Goal: Navigation & Orientation: Find specific page/section

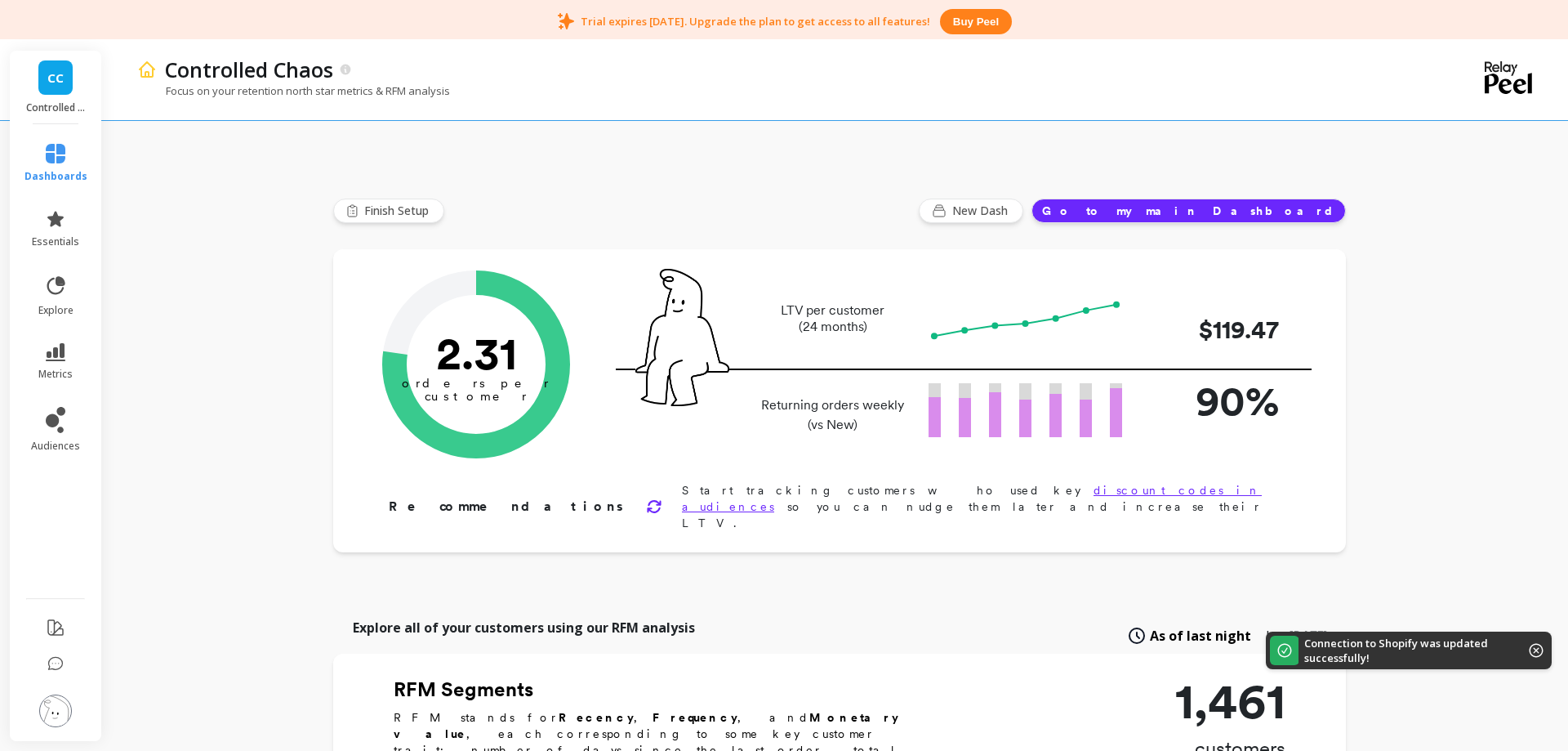
click at [1260, 212] on button "Go to my main Dashboard" at bounding box center [1188, 211] width 314 height 24
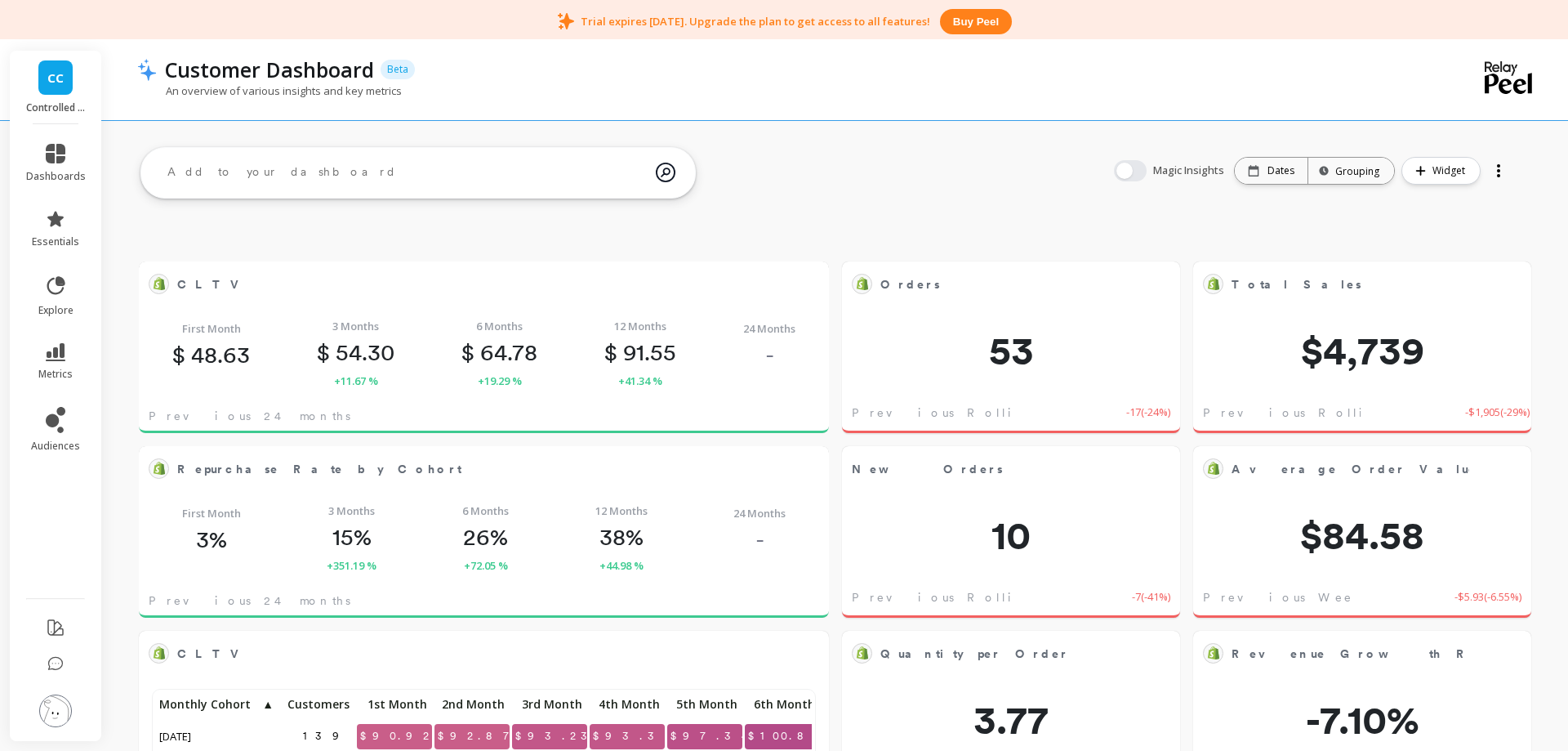
scroll to position [1, 1]
click at [1253, 173] on icon at bounding box center [1253, 170] width 11 height 11
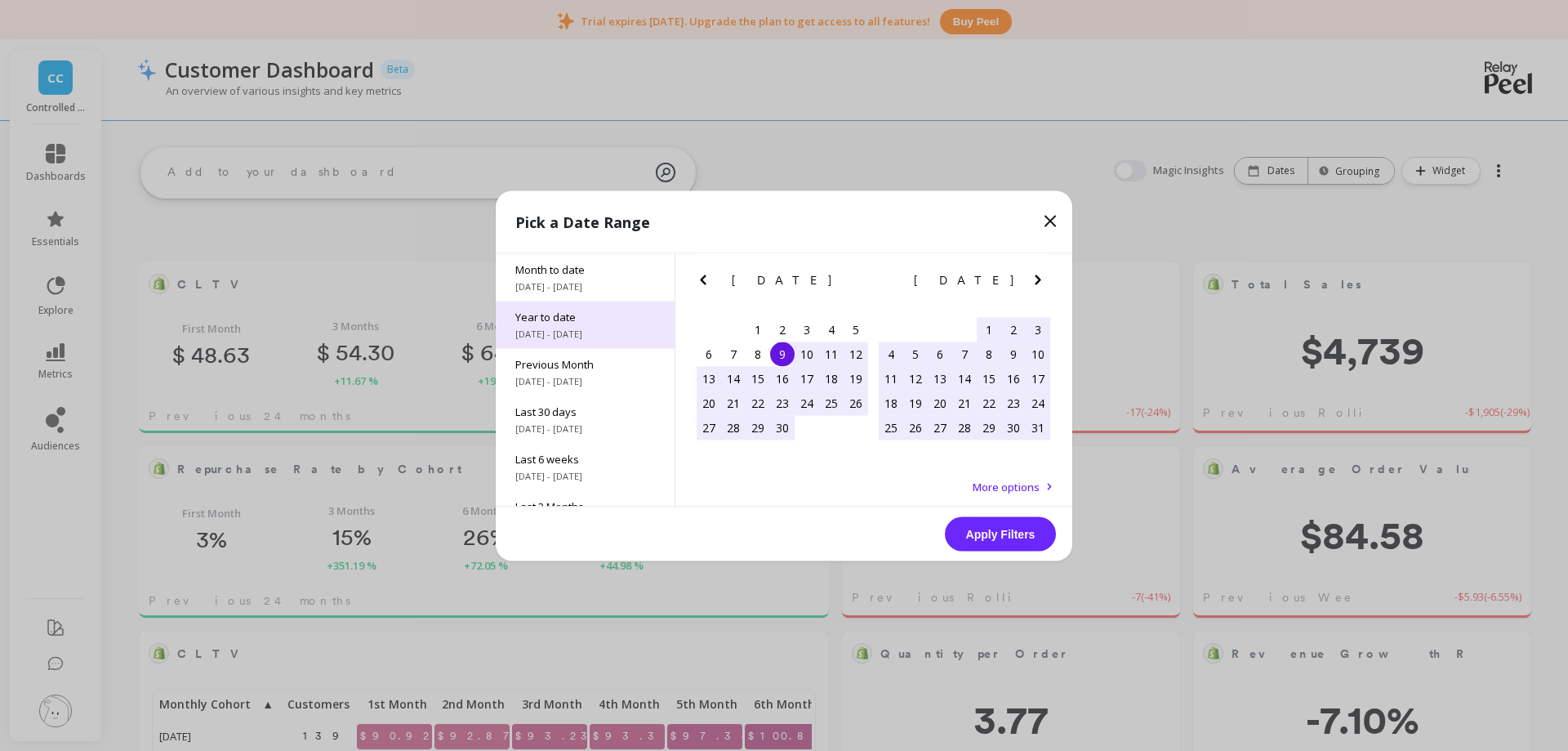
click at [598, 327] on div "Year to date 1/1/2025 - 10/9/2025" at bounding box center [585, 324] width 179 height 47
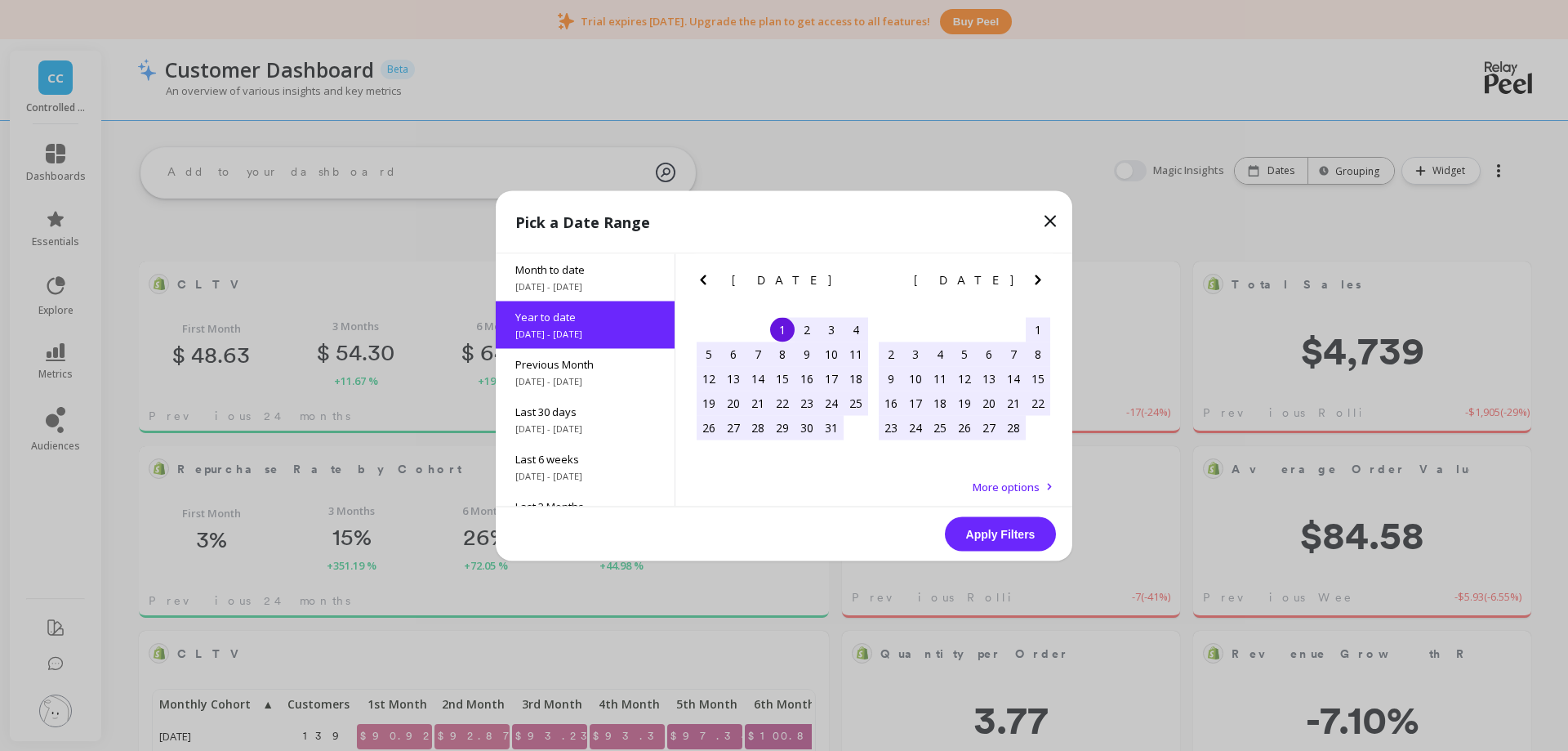
click at [982, 534] on button "Apply Filters" at bounding box center [1000, 534] width 111 height 34
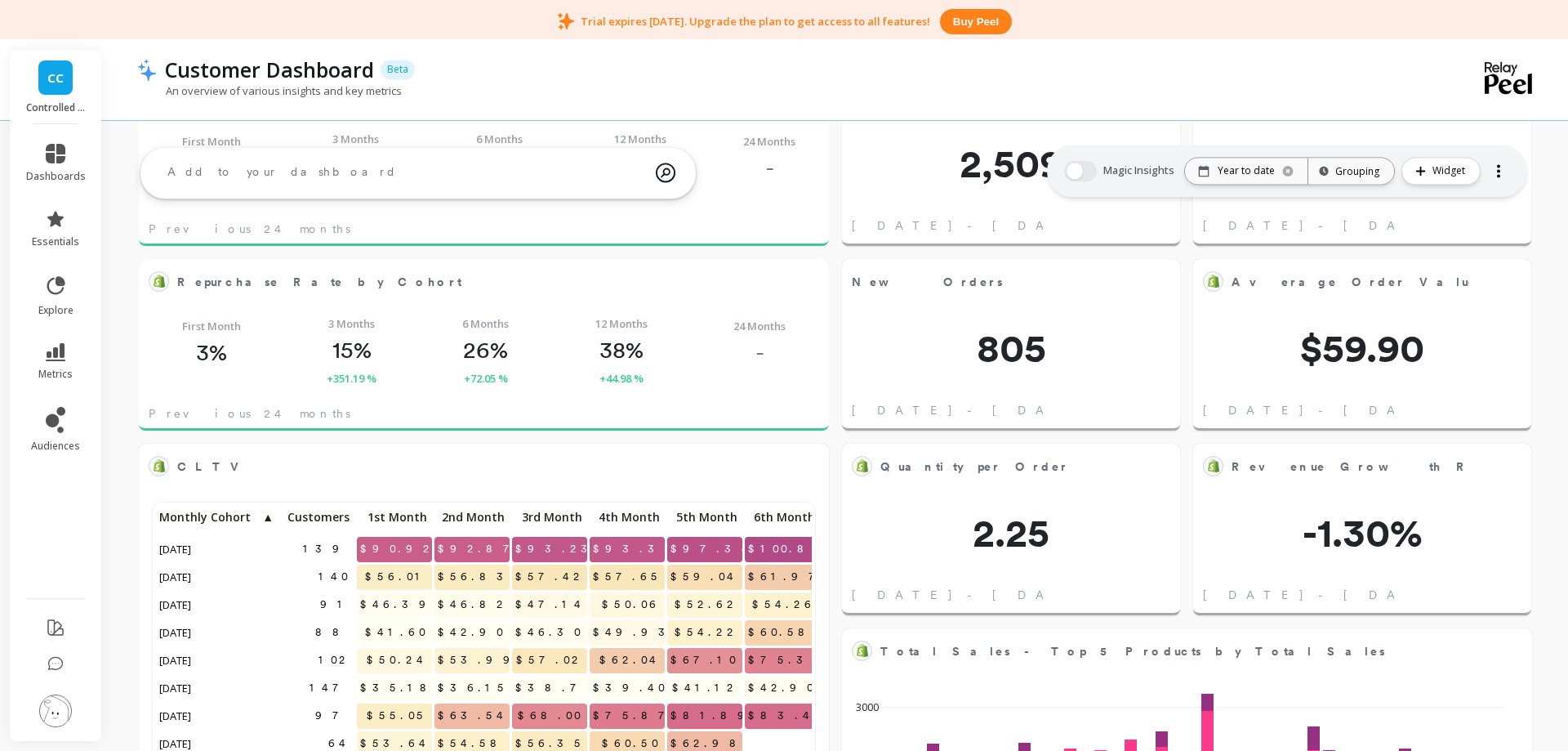
scroll to position [170, 0]
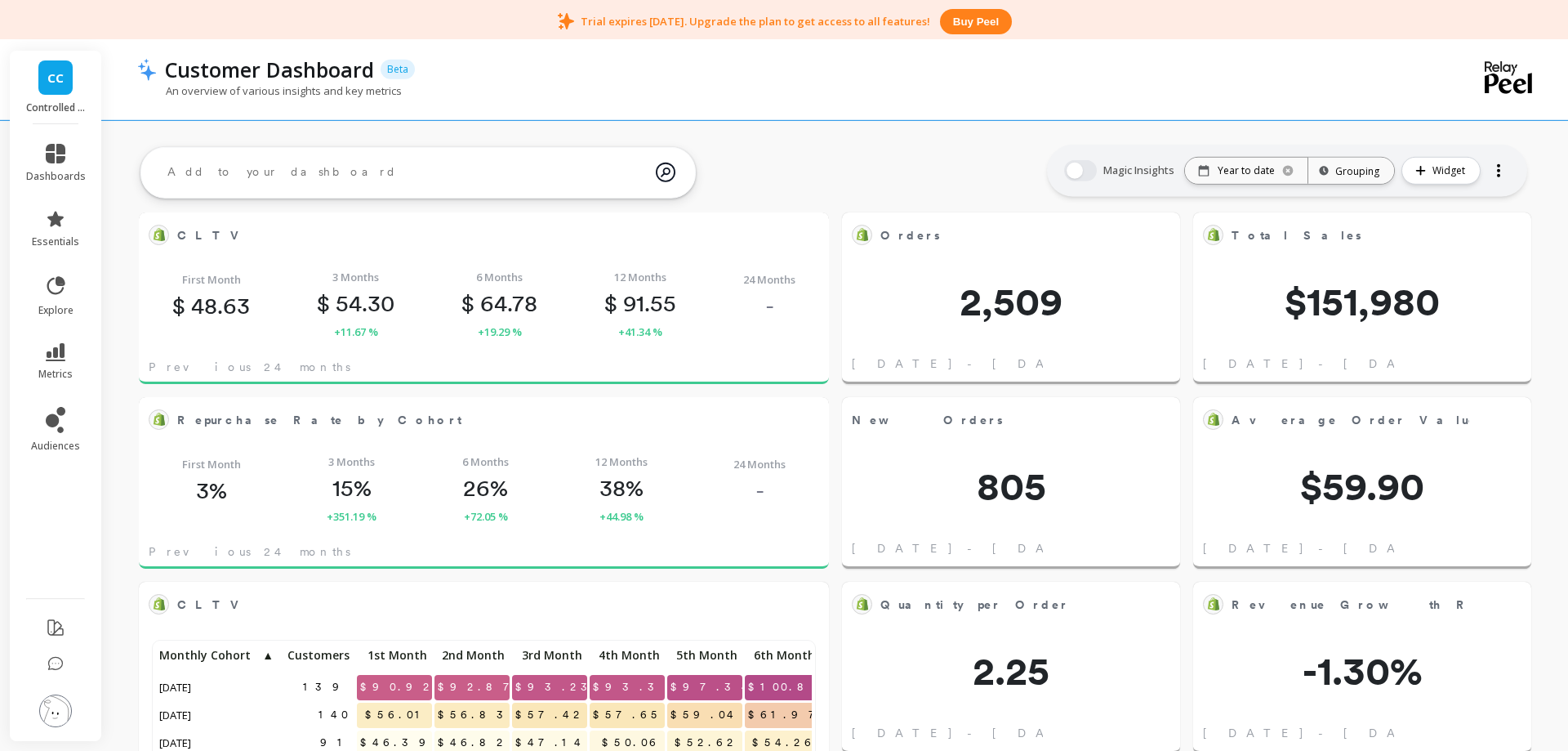
scroll to position [250, 0]
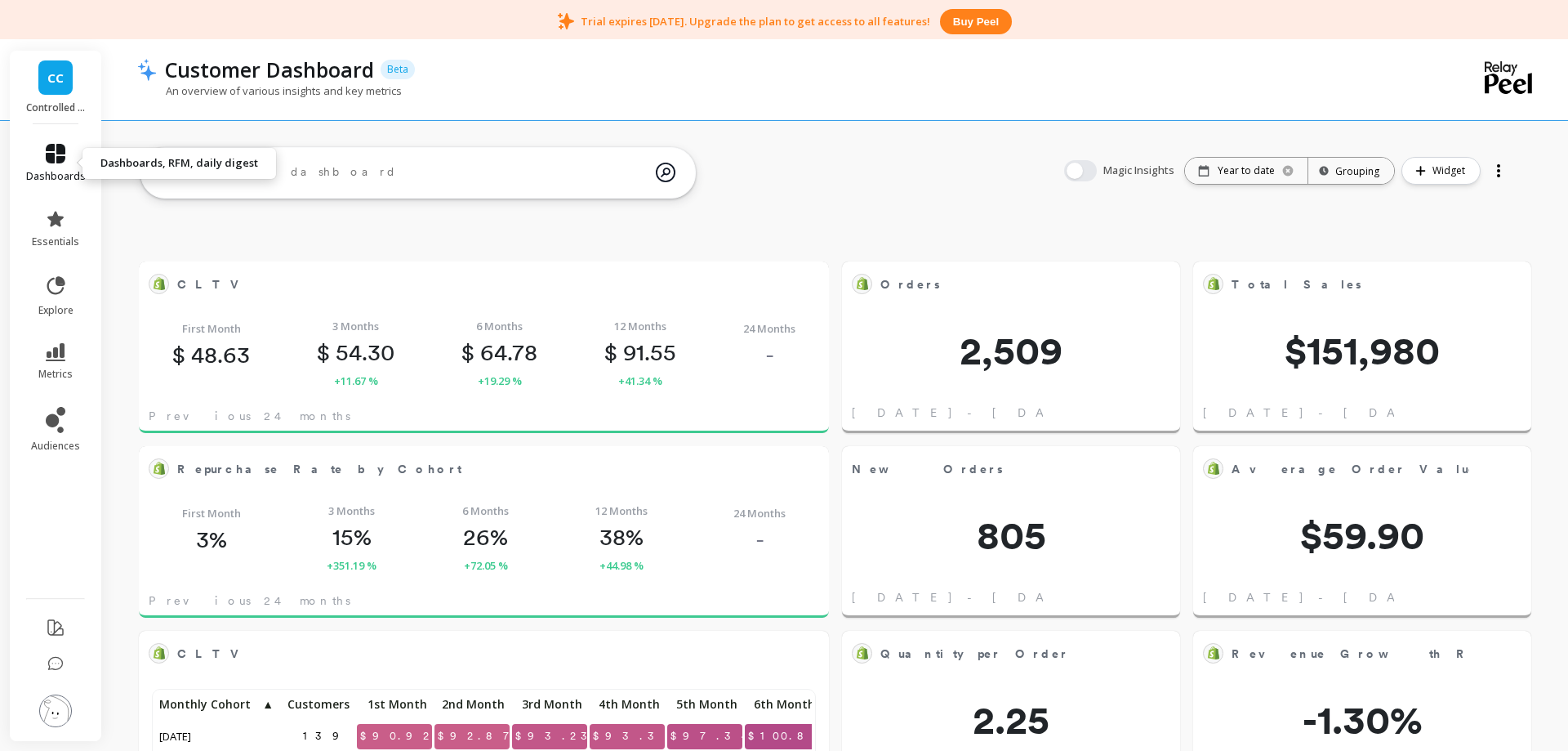
click at [46, 167] on link "dashboards" at bounding box center [55, 164] width 59 height 40
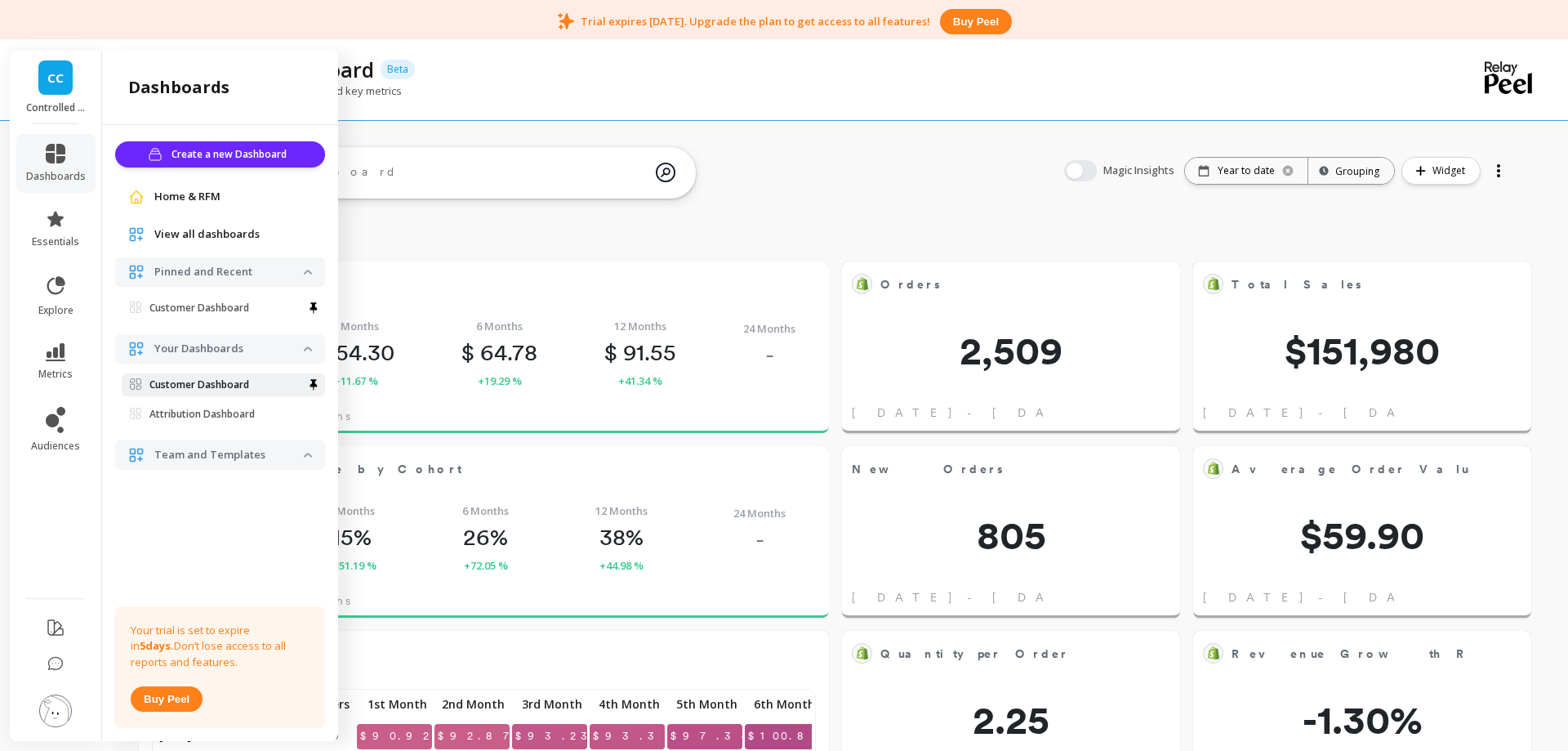
click at [211, 384] on p "Customer Dashboard" at bounding box center [199, 385] width 100 height 13
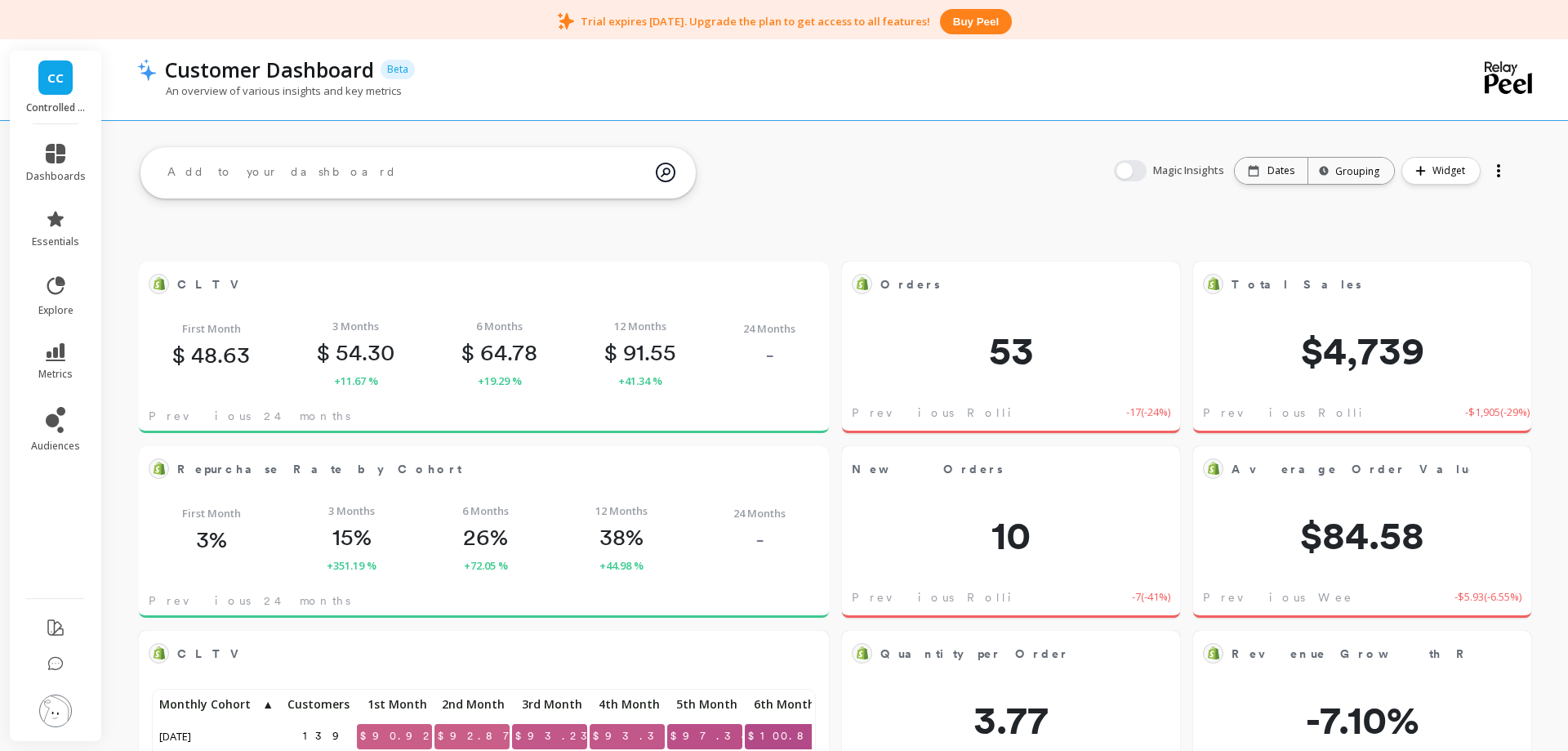
click at [67, 360] on link "metrics" at bounding box center [55, 362] width 59 height 38
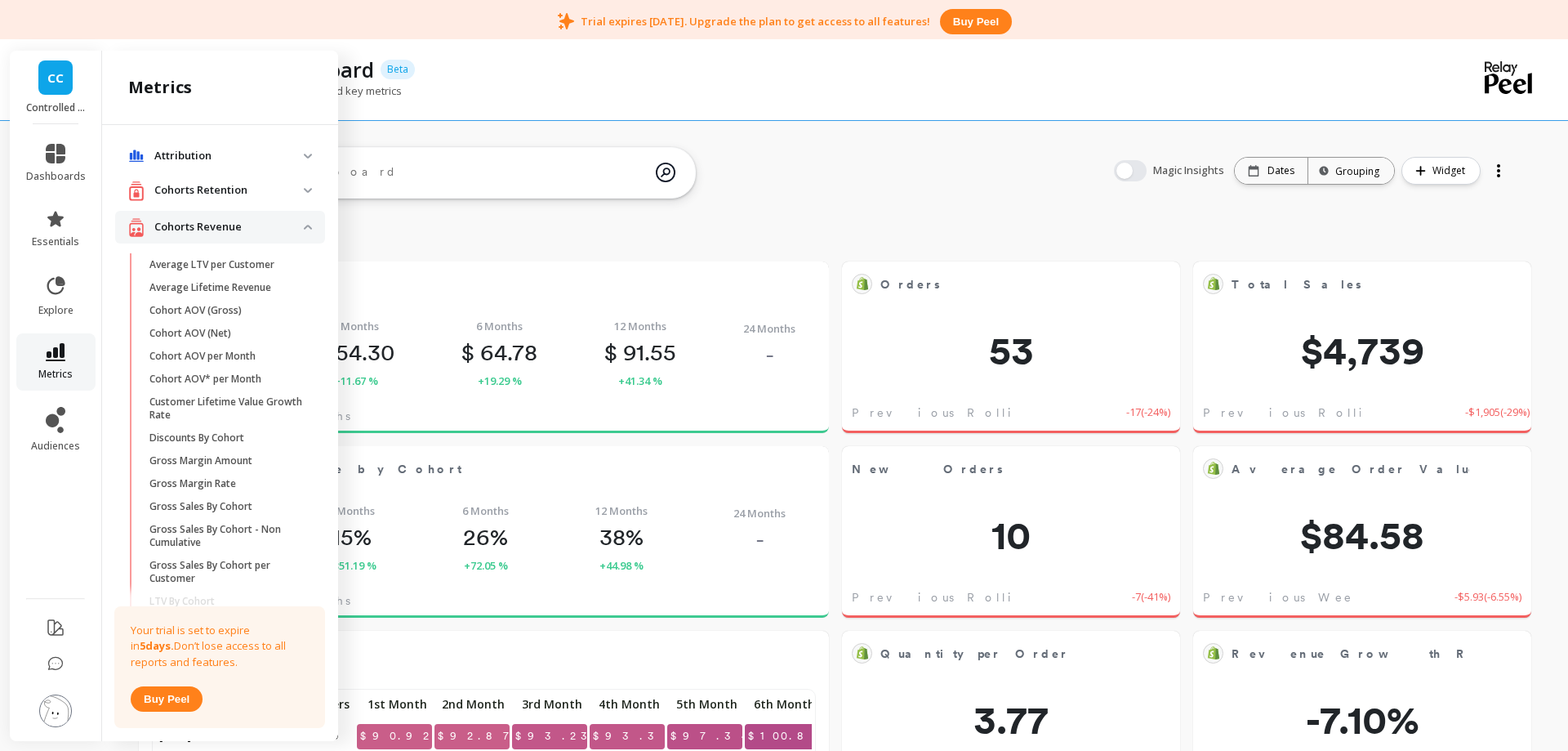
scroll to position [1257, 0]
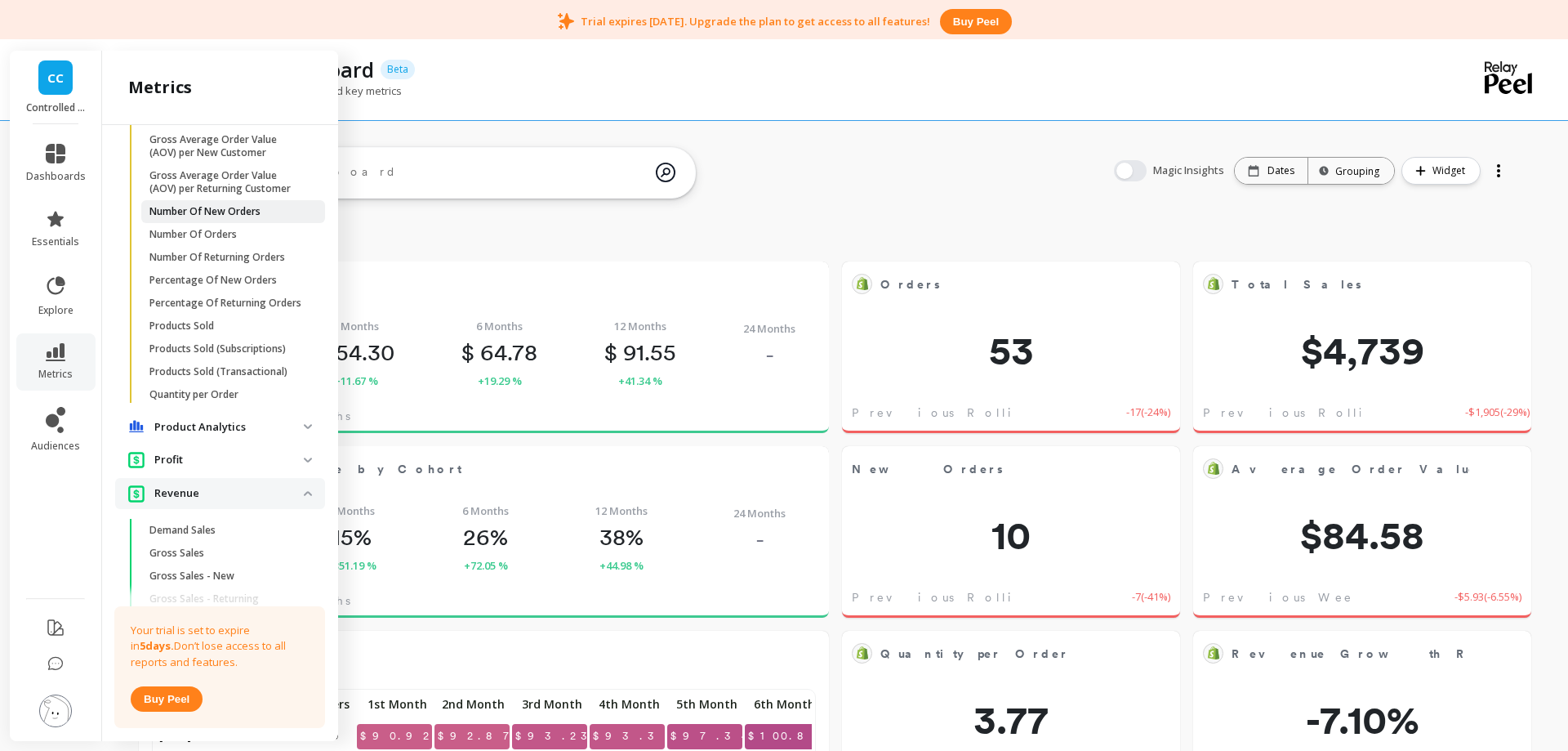
click at [226, 214] on p "Number Of New Orders" at bounding box center [205, 212] width 111 height 13
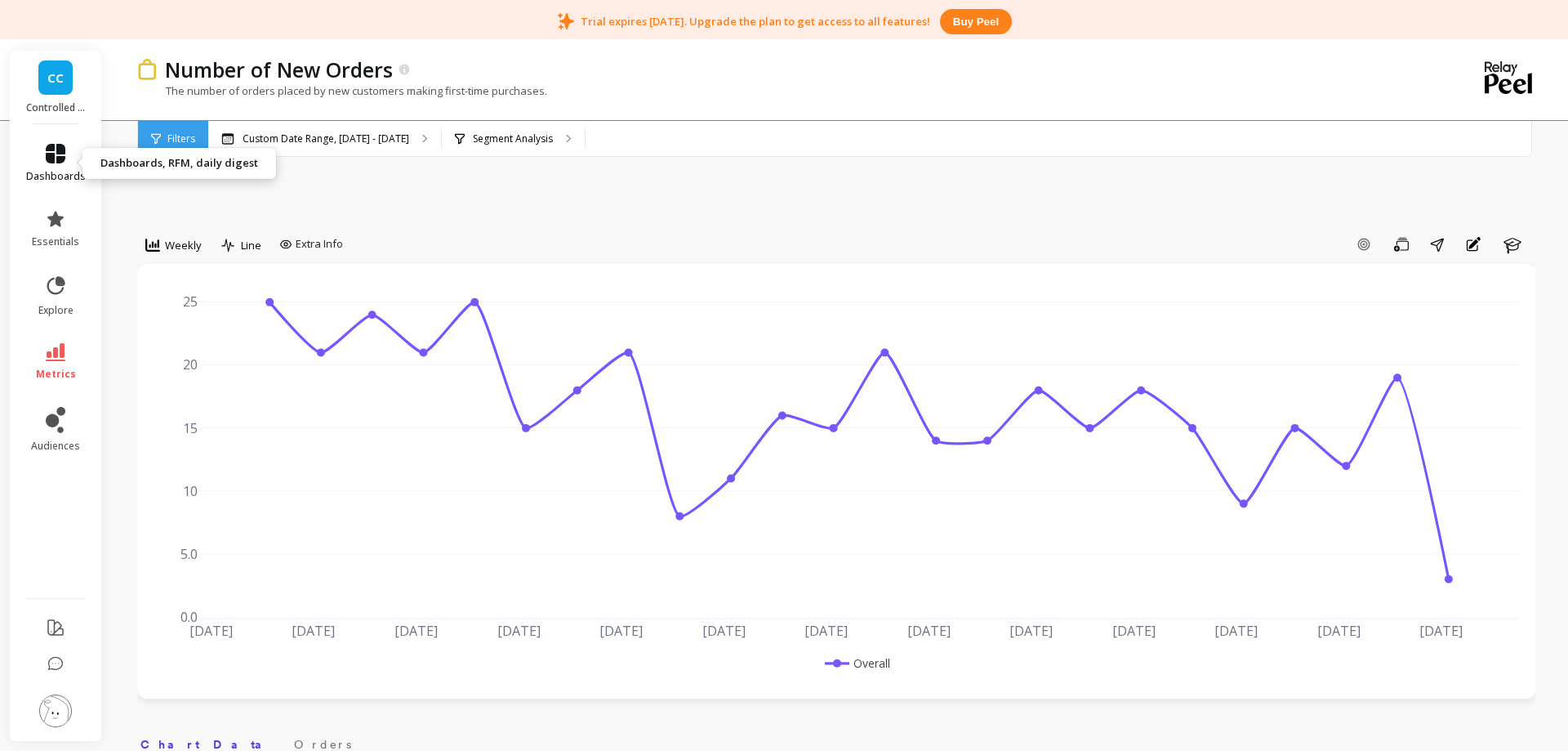
click at [49, 166] on link "dashboards" at bounding box center [55, 164] width 59 height 40
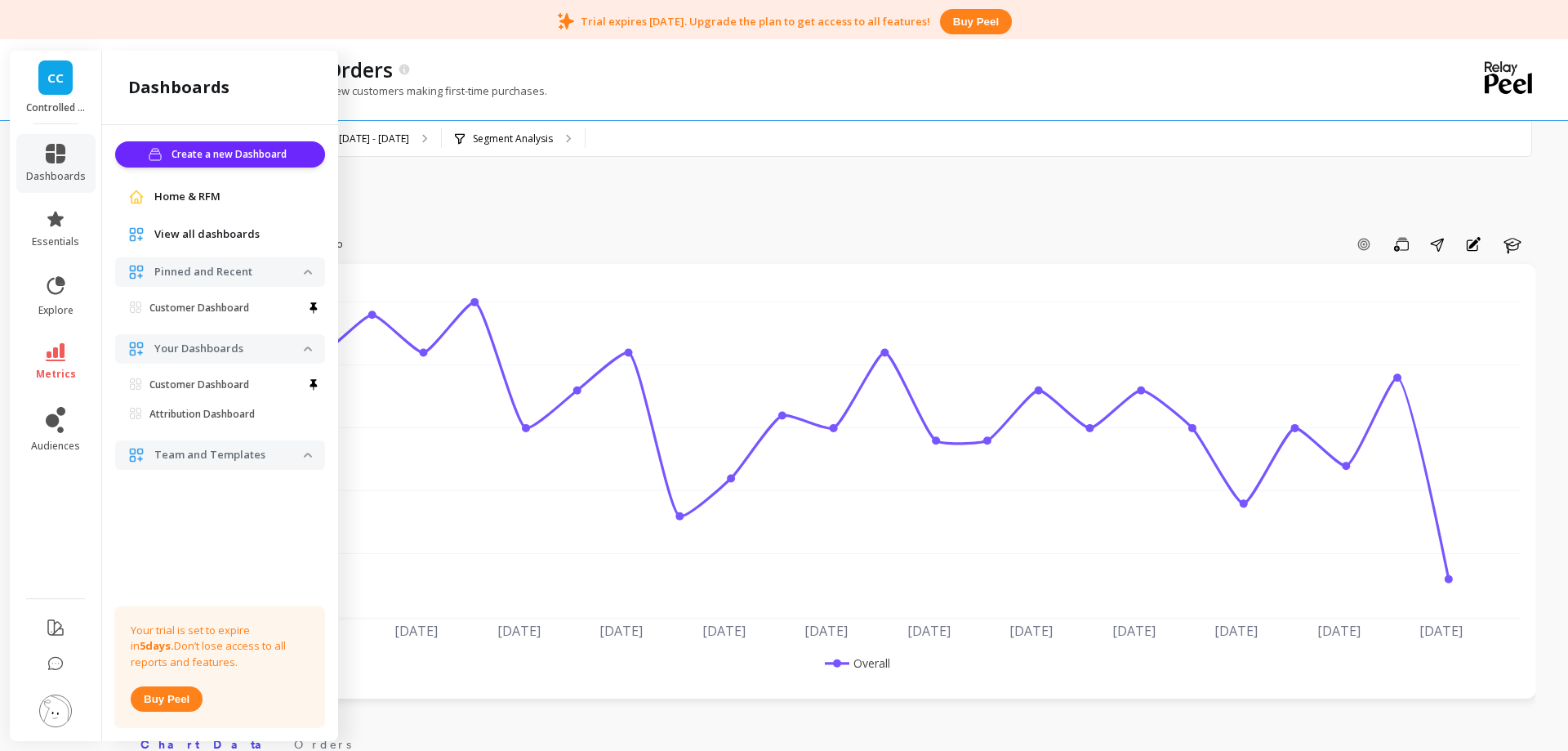
click at [184, 227] on span "View all dashboards" at bounding box center [207, 233] width 105 height 16
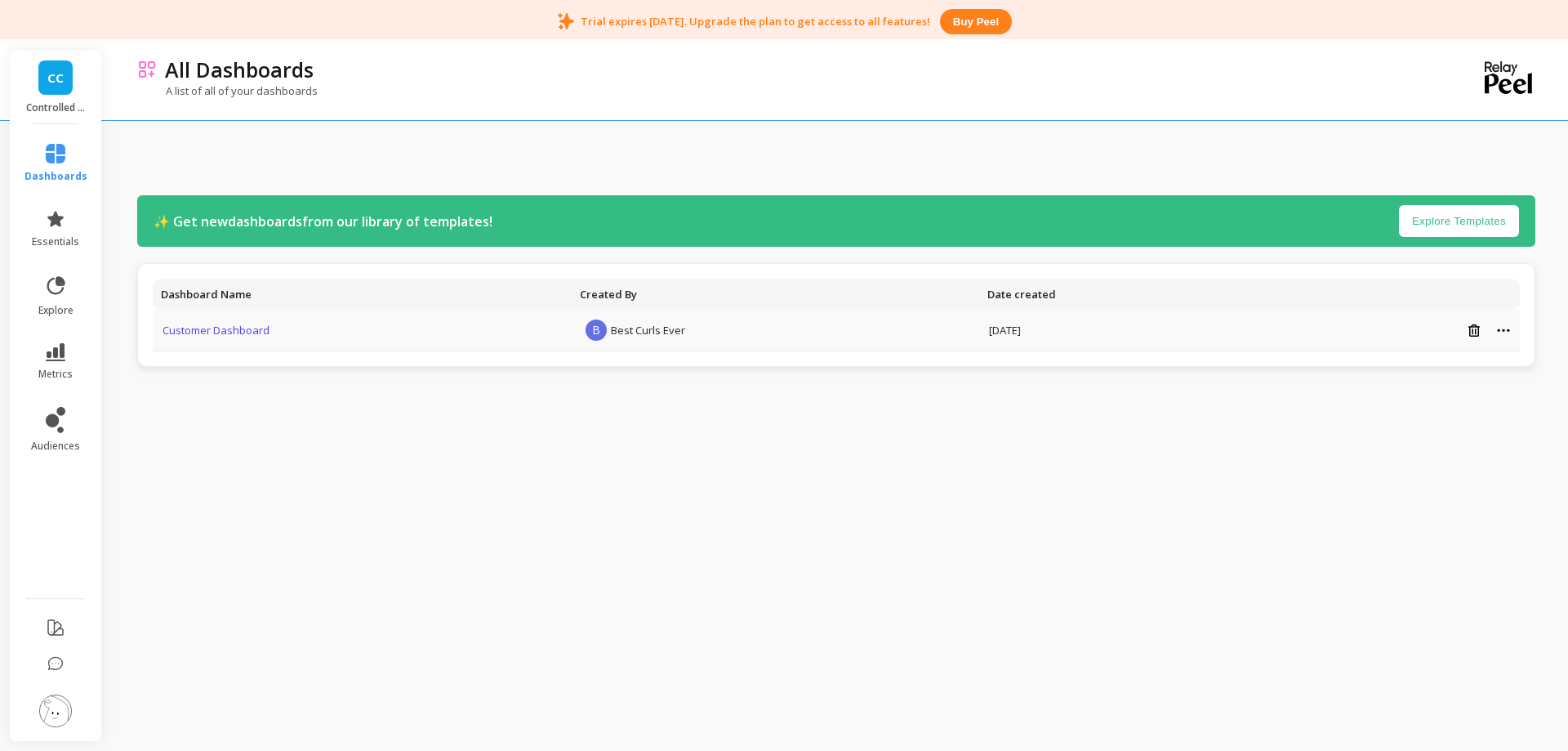
click at [239, 328] on link "Customer Dashboard" at bounding box center [216, 330] width 107 height 15
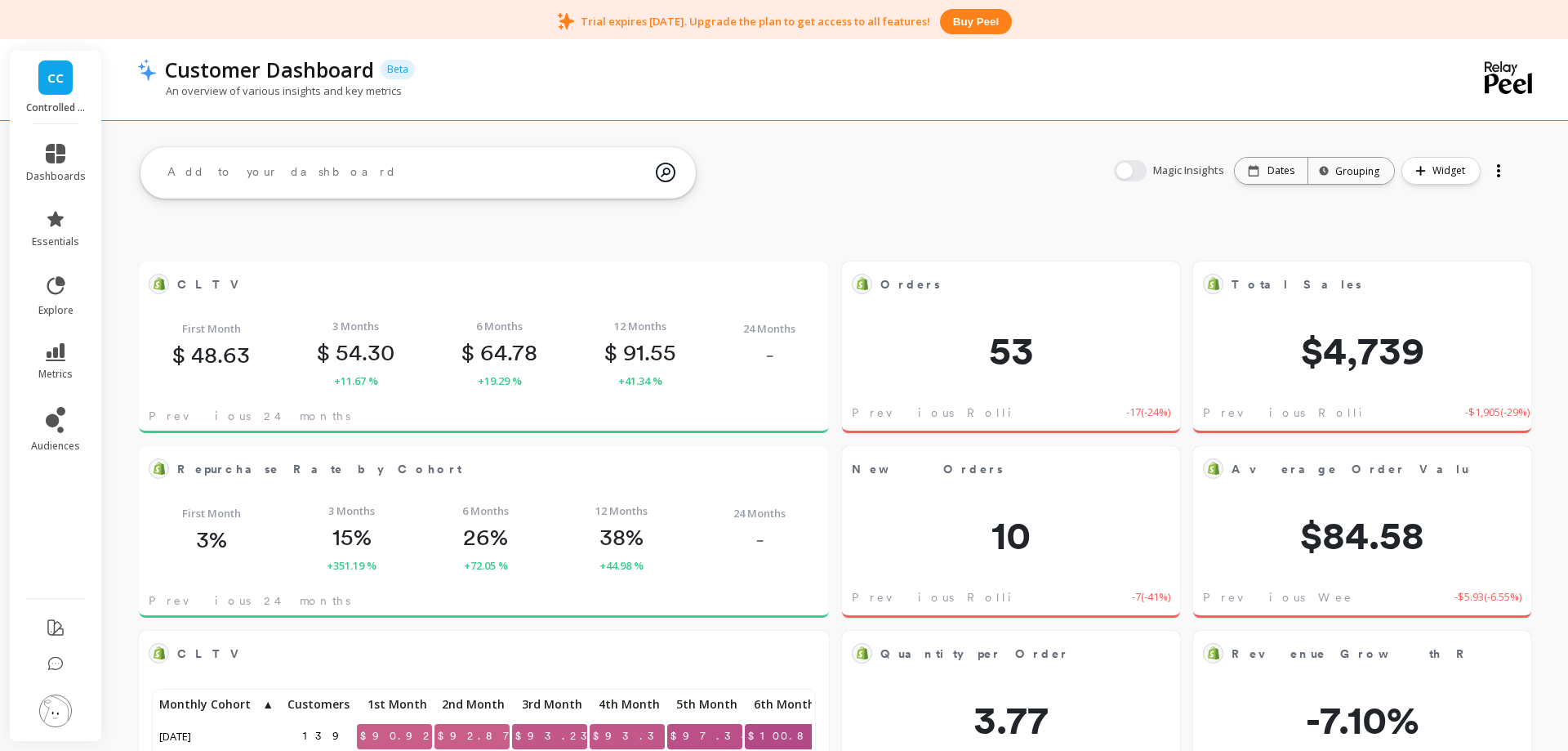
scroll to position [449, 656]
click at [1285, 181] on div "Dates" at bounding box center [1271, 171] width 72 height 26
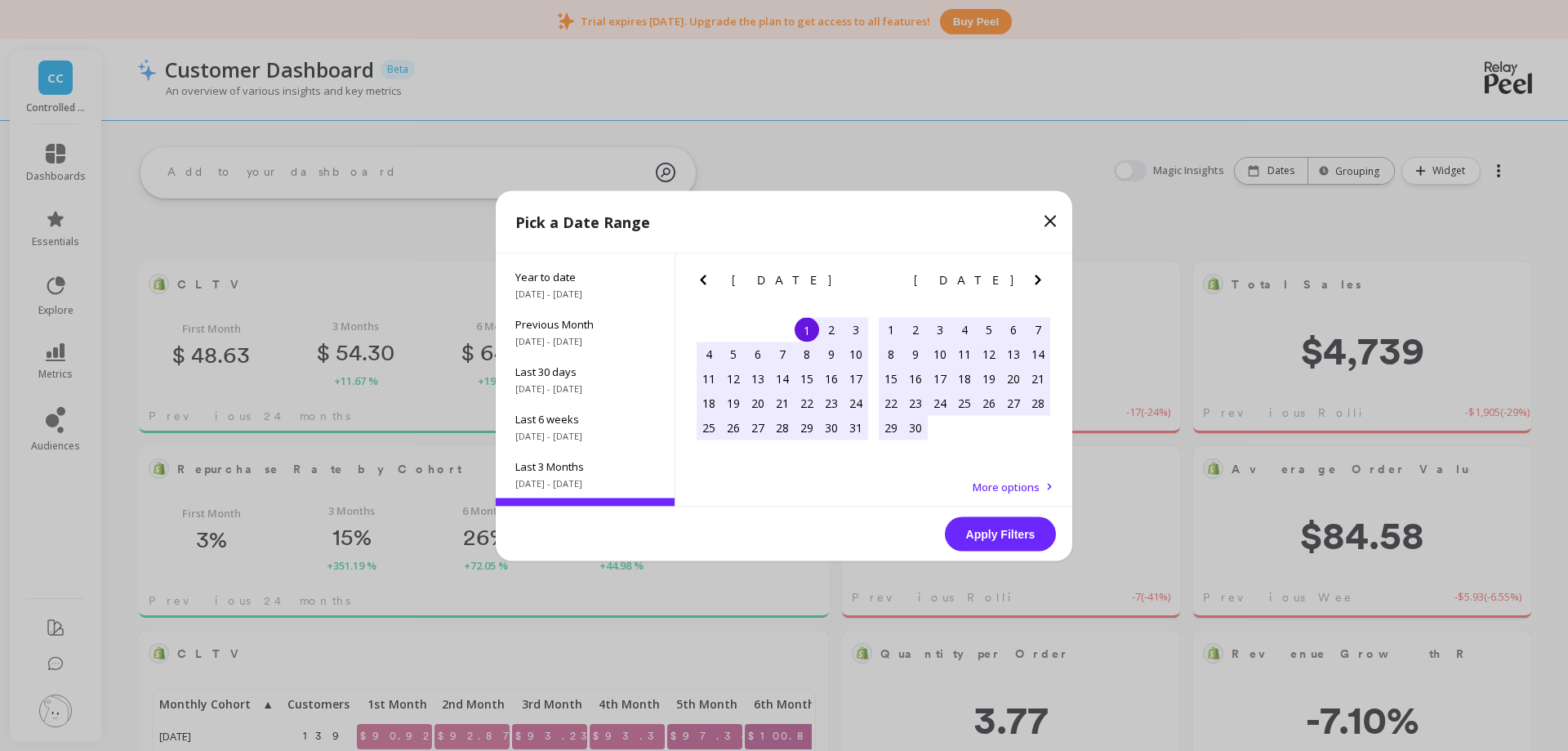
scroll to position [0, 0]
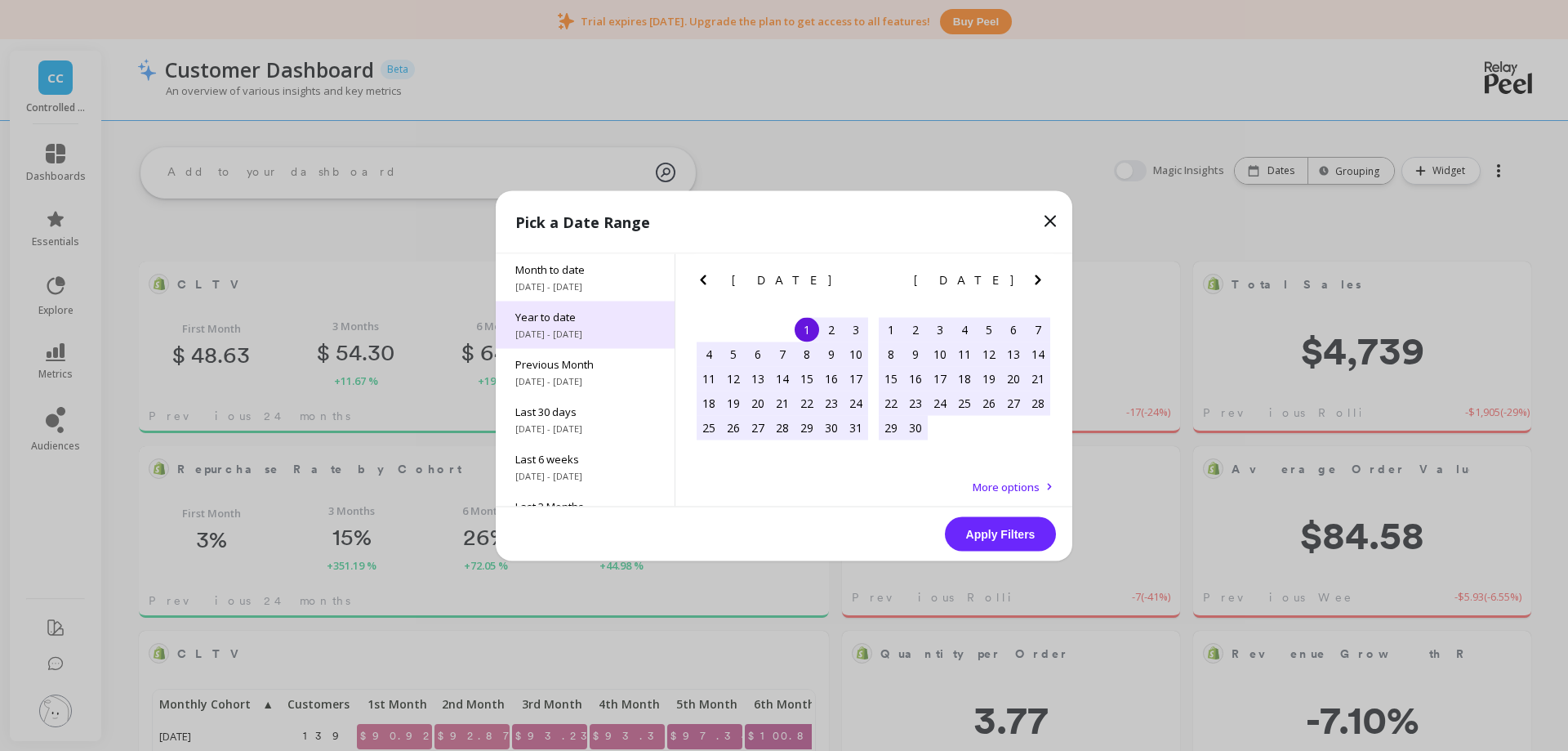
click at [550, 343] on div "Year to date 1/1/2025 - 10/9/2025" at bounding box center [585, 324] width 179 height 47
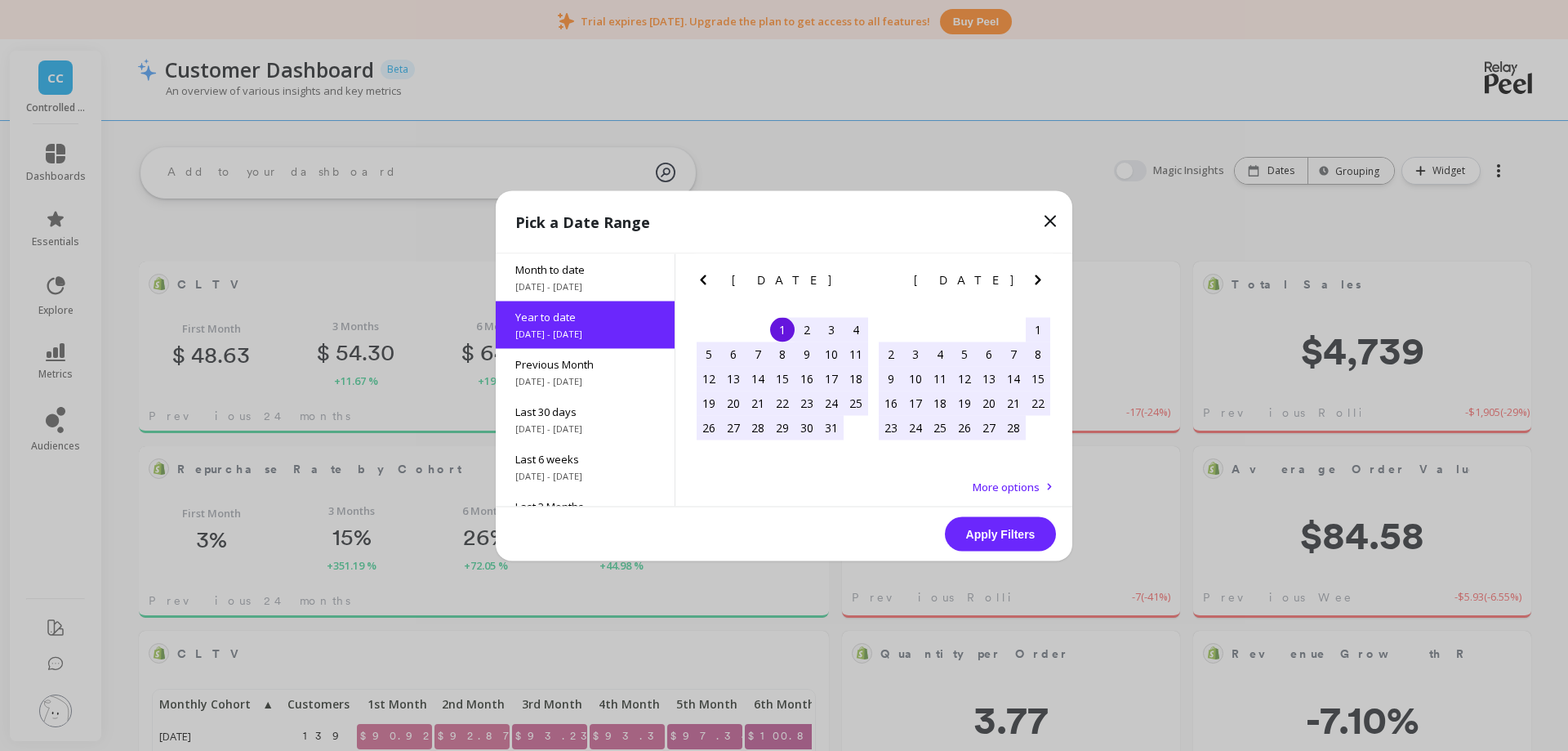
click at [1045, 221] on icon at bounding box center [1050, 220] width 20 height 20
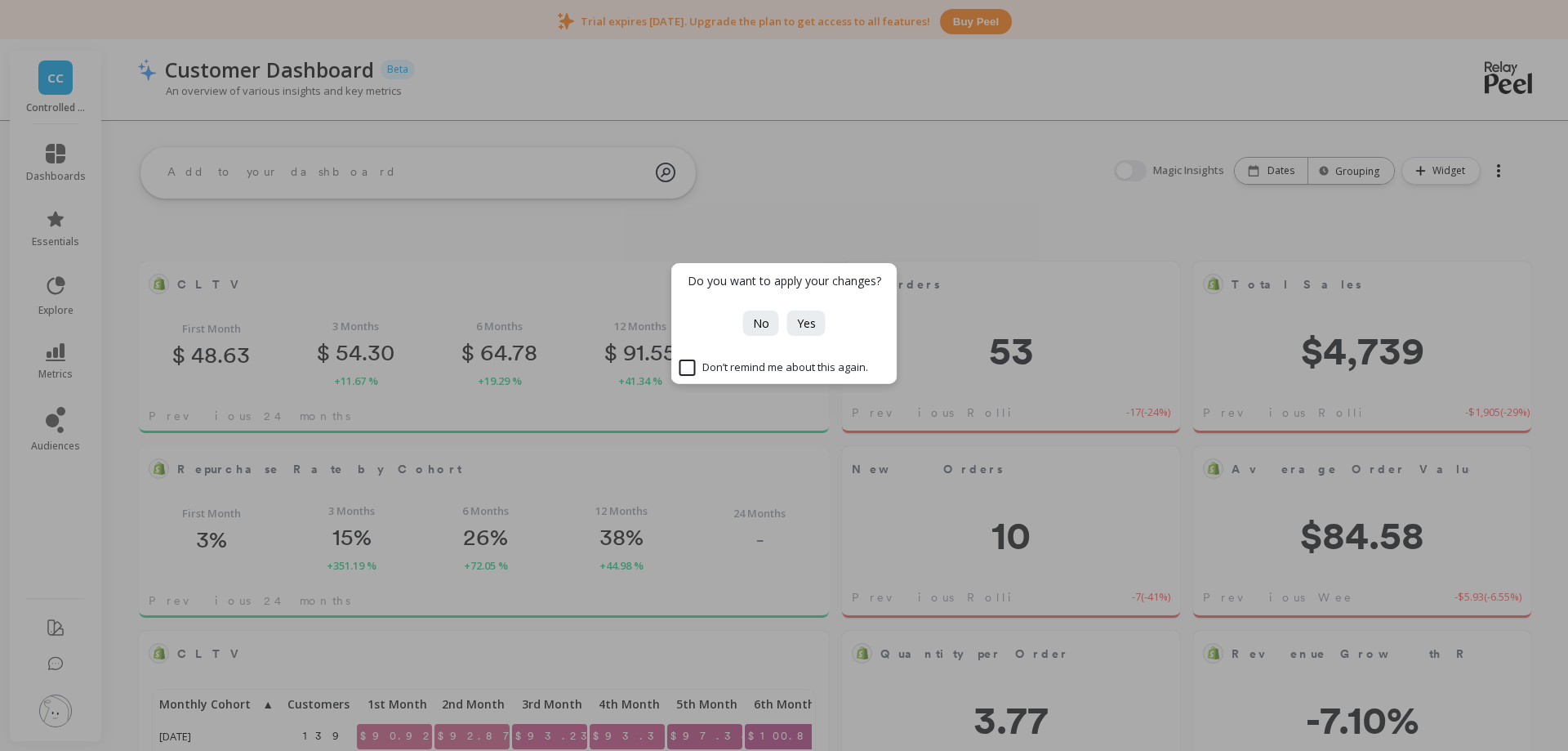
click at [688, 369] on input "Don’t remind me about this again." at bounding box center [773, 367] width 189 height 16
checkbox input "true"
click at [810, 328] on span "Yes" at bounding box center [806, 323] width 19 height 15
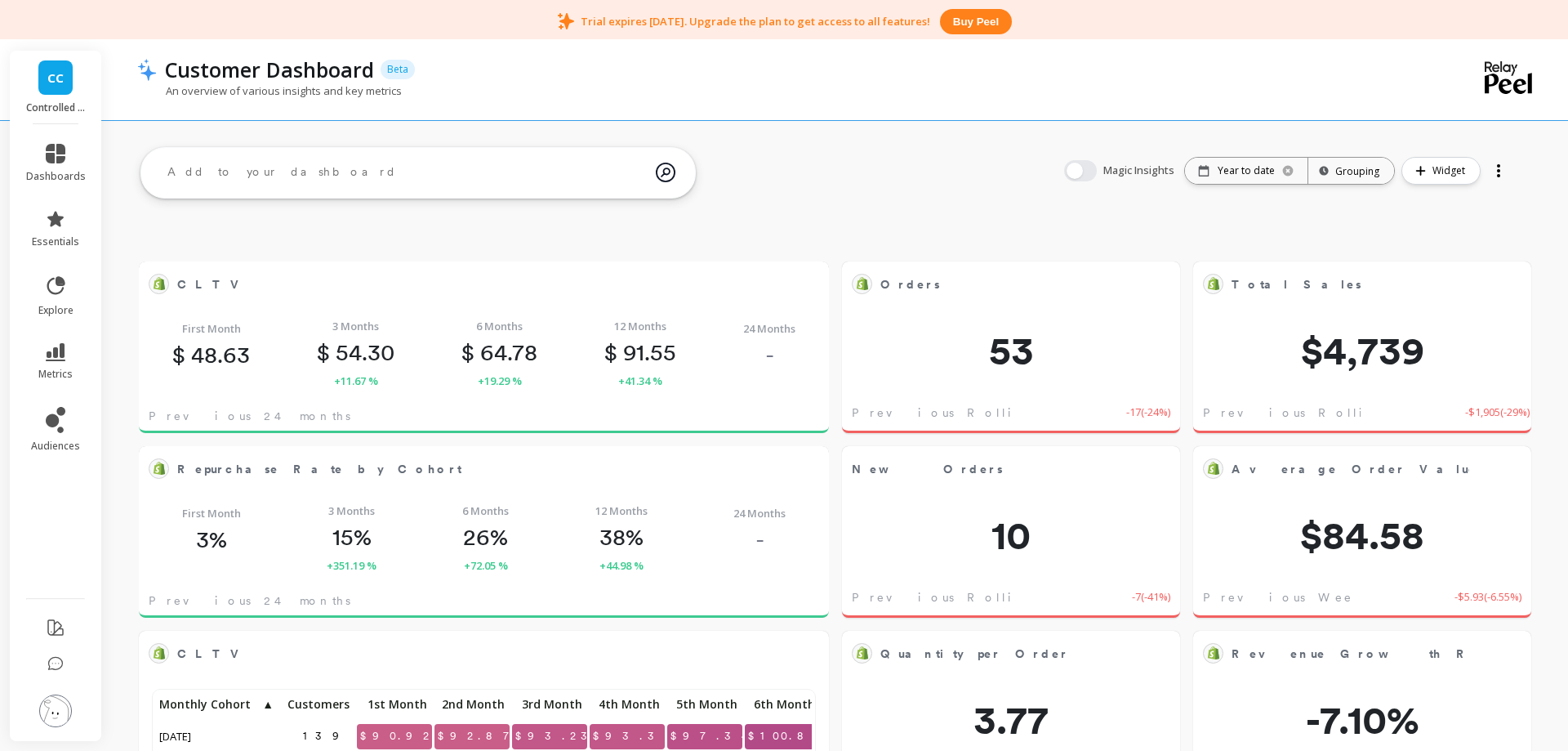
click at [40, 83] on link "CC" at bounding box center [55, 77] width 34 height 34
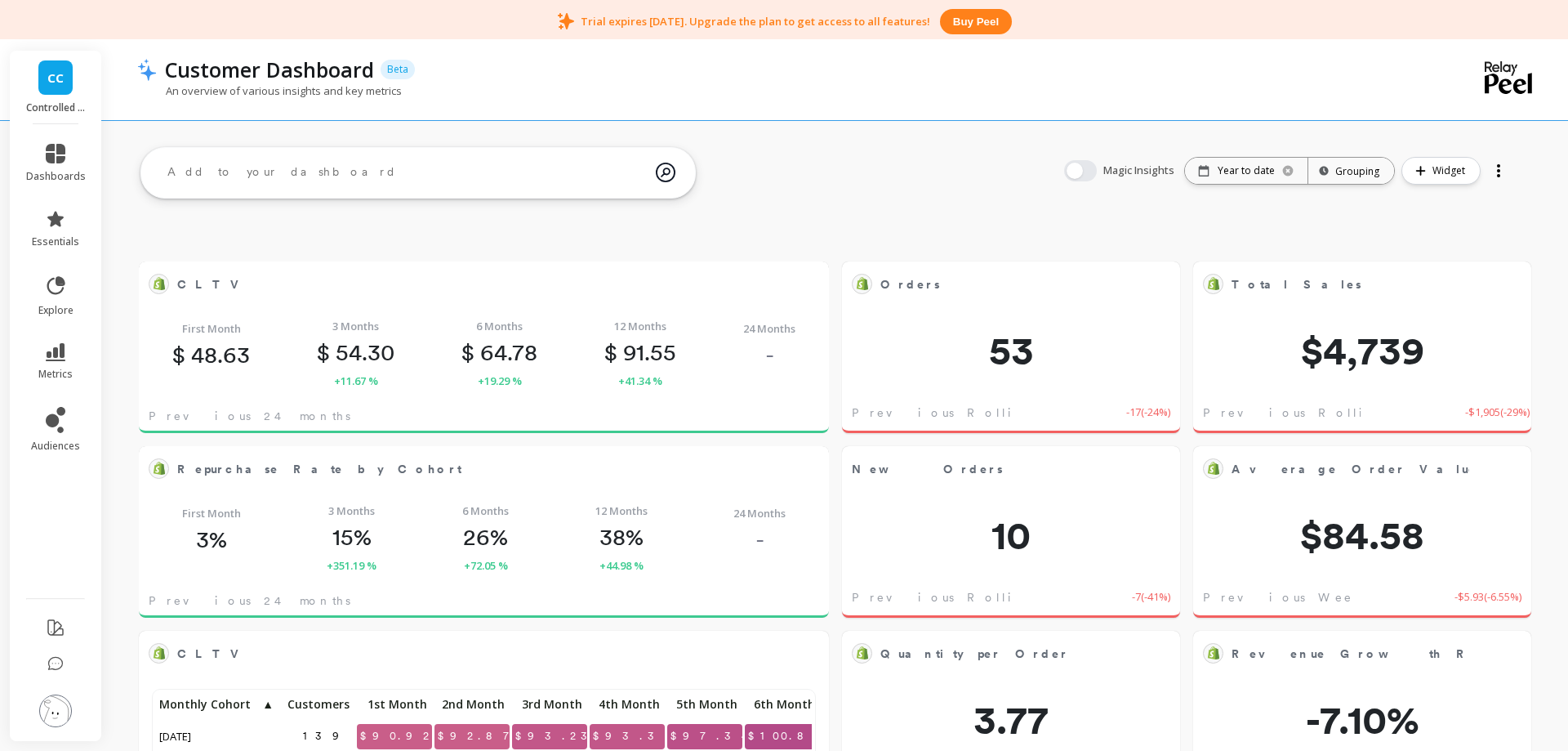
click at [53, 79] on span "CC" at bounding box center [55, 78] width 16 height 19
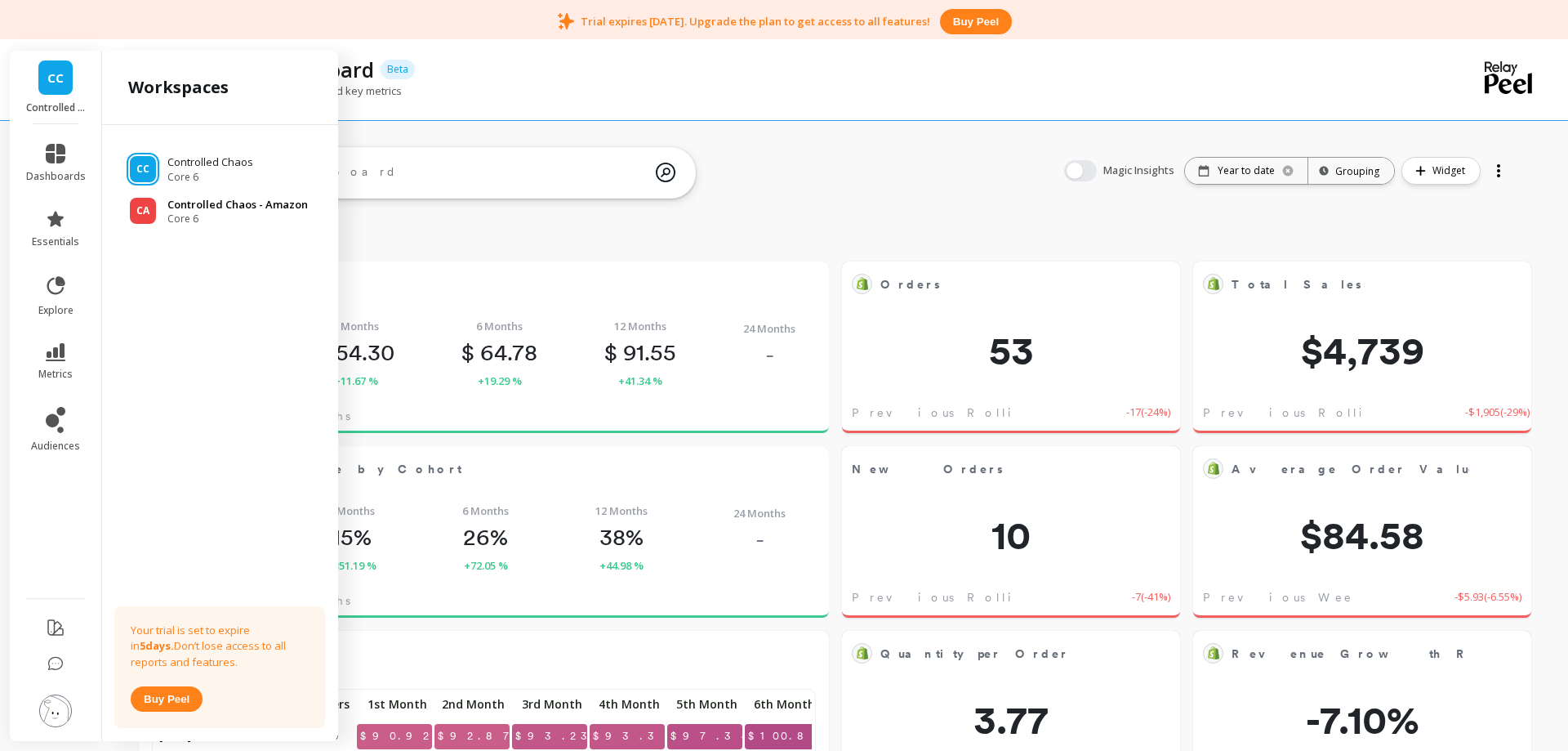
click at [191, 200] on p "Controlled Chaos - Amazon" at bounding box center [237, 204] width 140 height 16
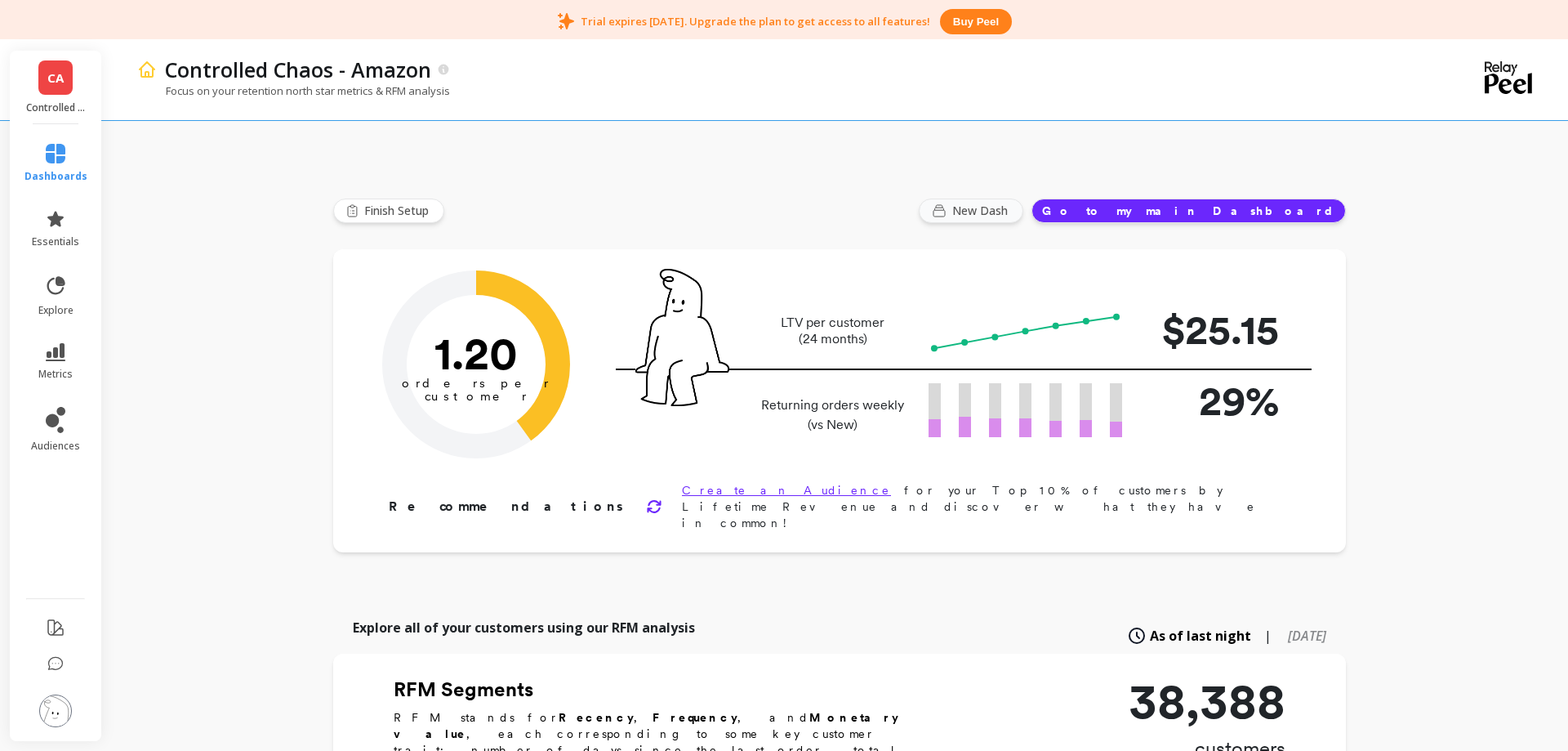
click at [1012, 212] on span "New Dash" at bounding box center [982, 210] width 60 height 16
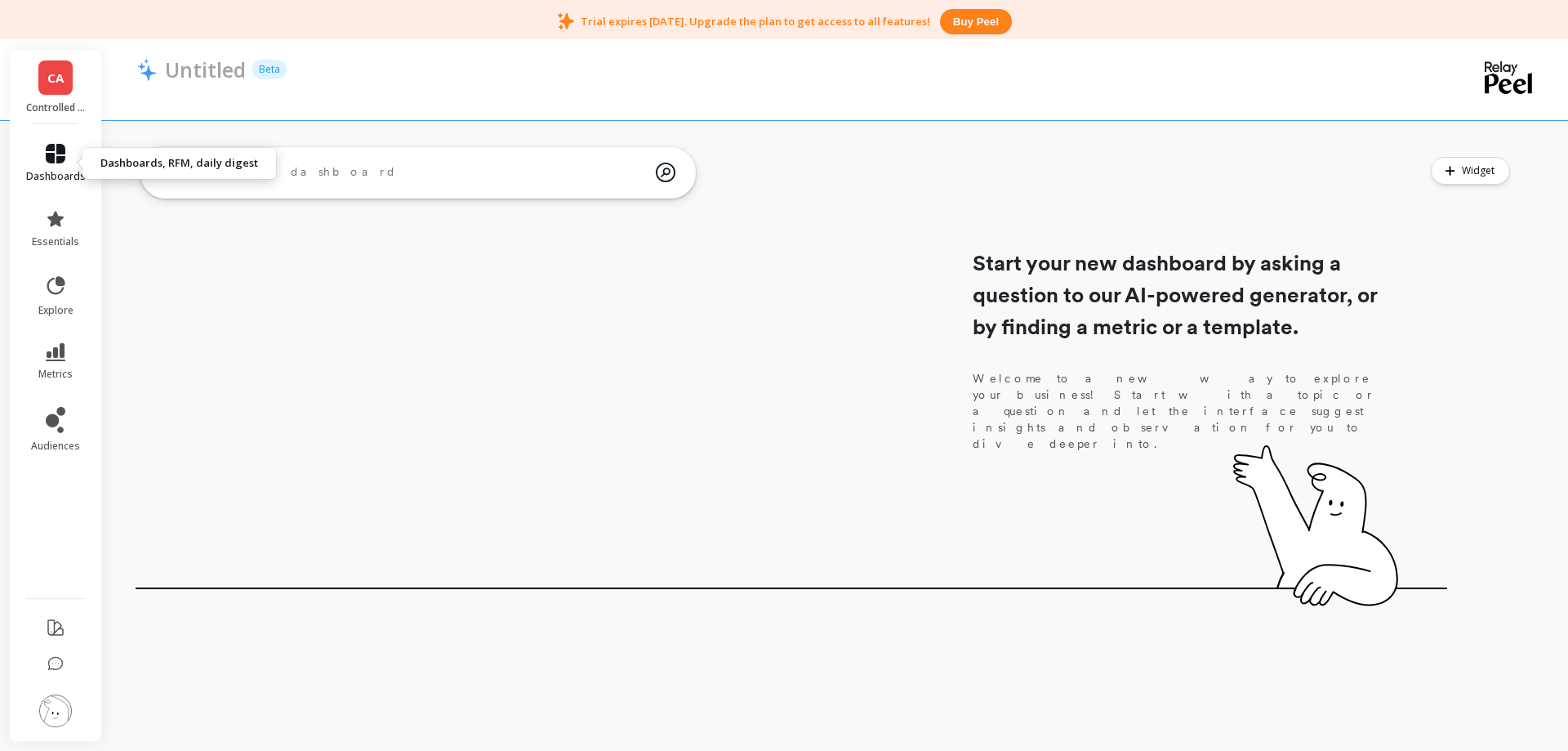
click at [54, 163] on icon at bounding box center [55, 153] width 20 height 20
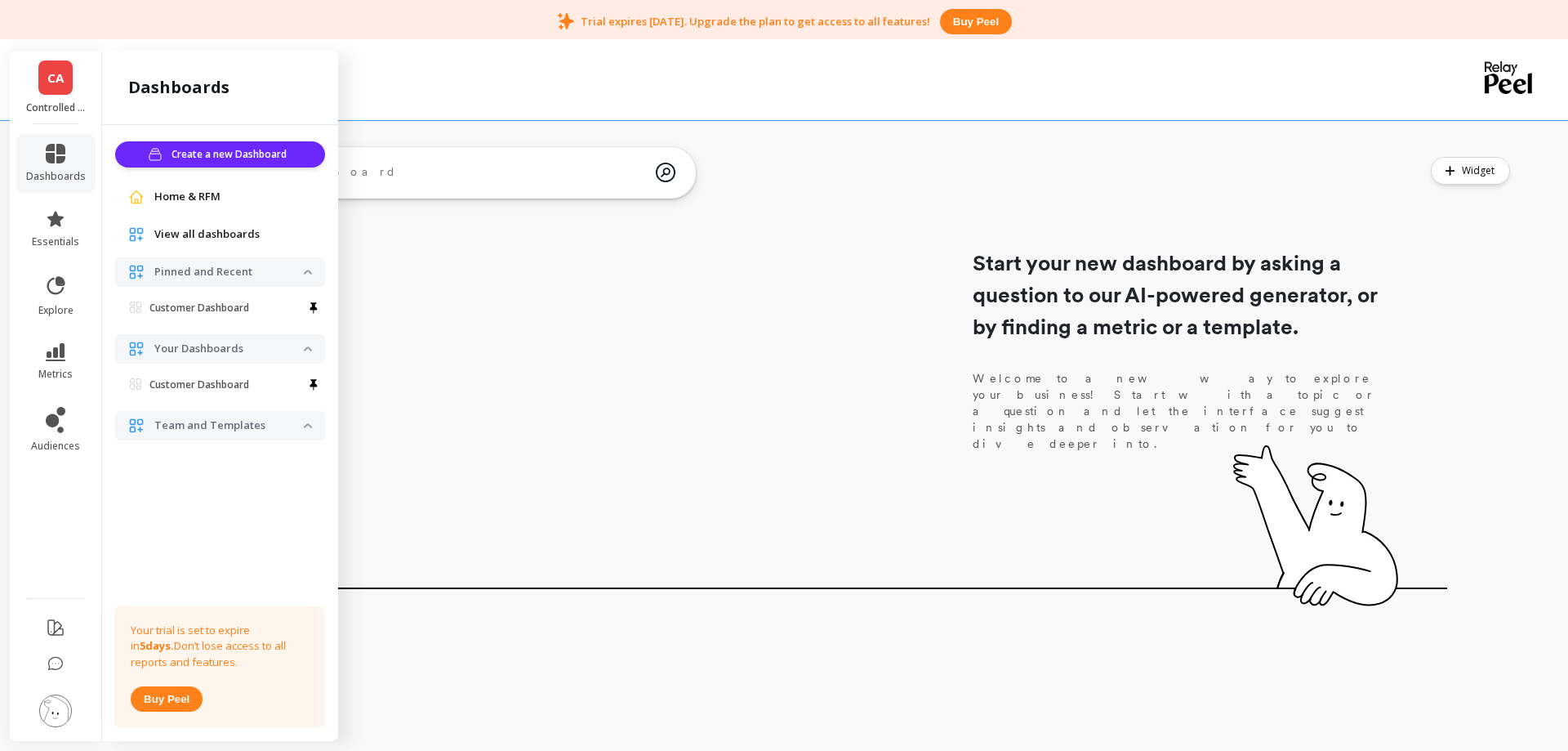
click at [207, 199] on span "Home & RFM" at bounding box center [187, 197] width 66 height 16
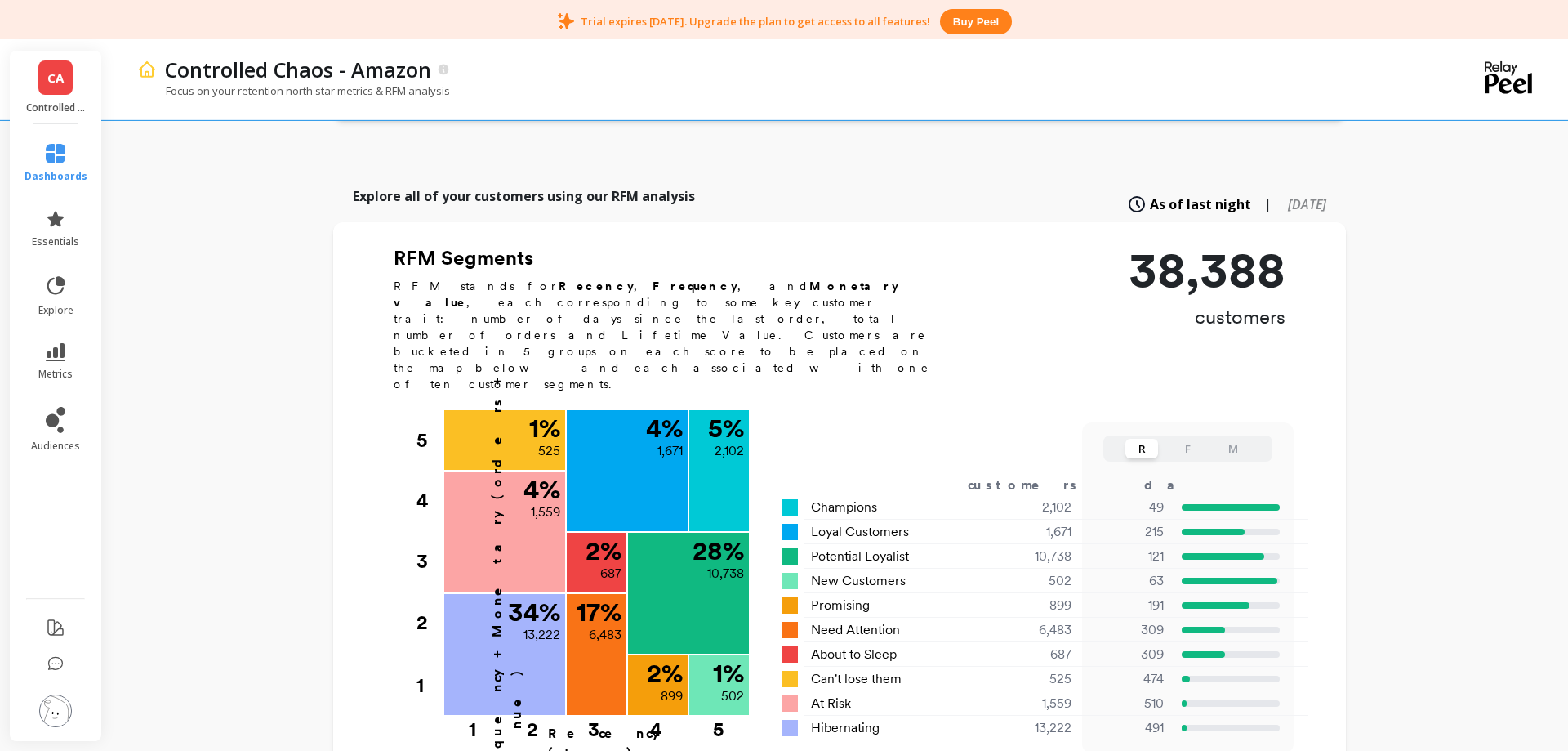
scroll to position [417, 0]
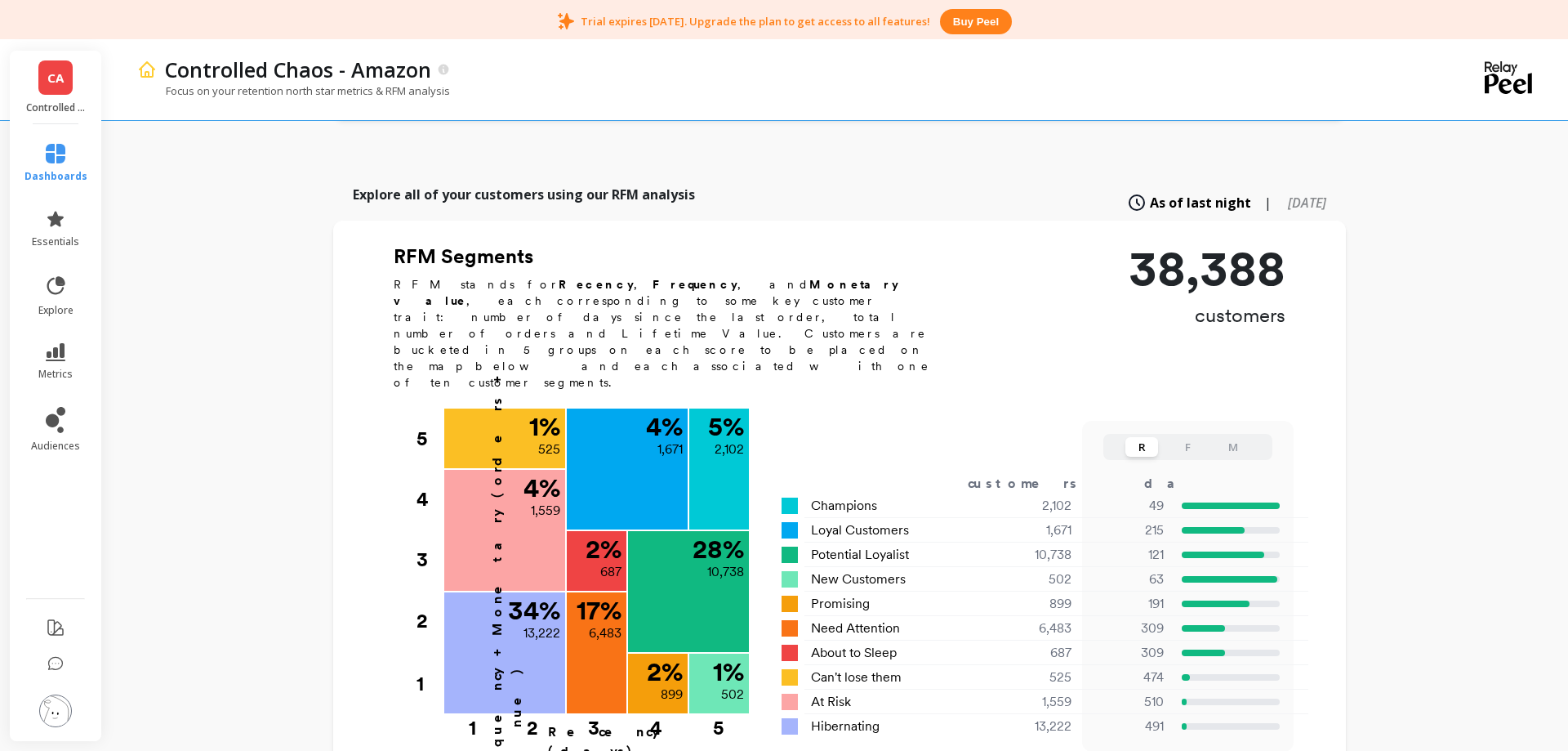
click at [1288, 194] on span "6 months ago" at bounding box center [1307, 202] width 39 height 18
type input "1222"
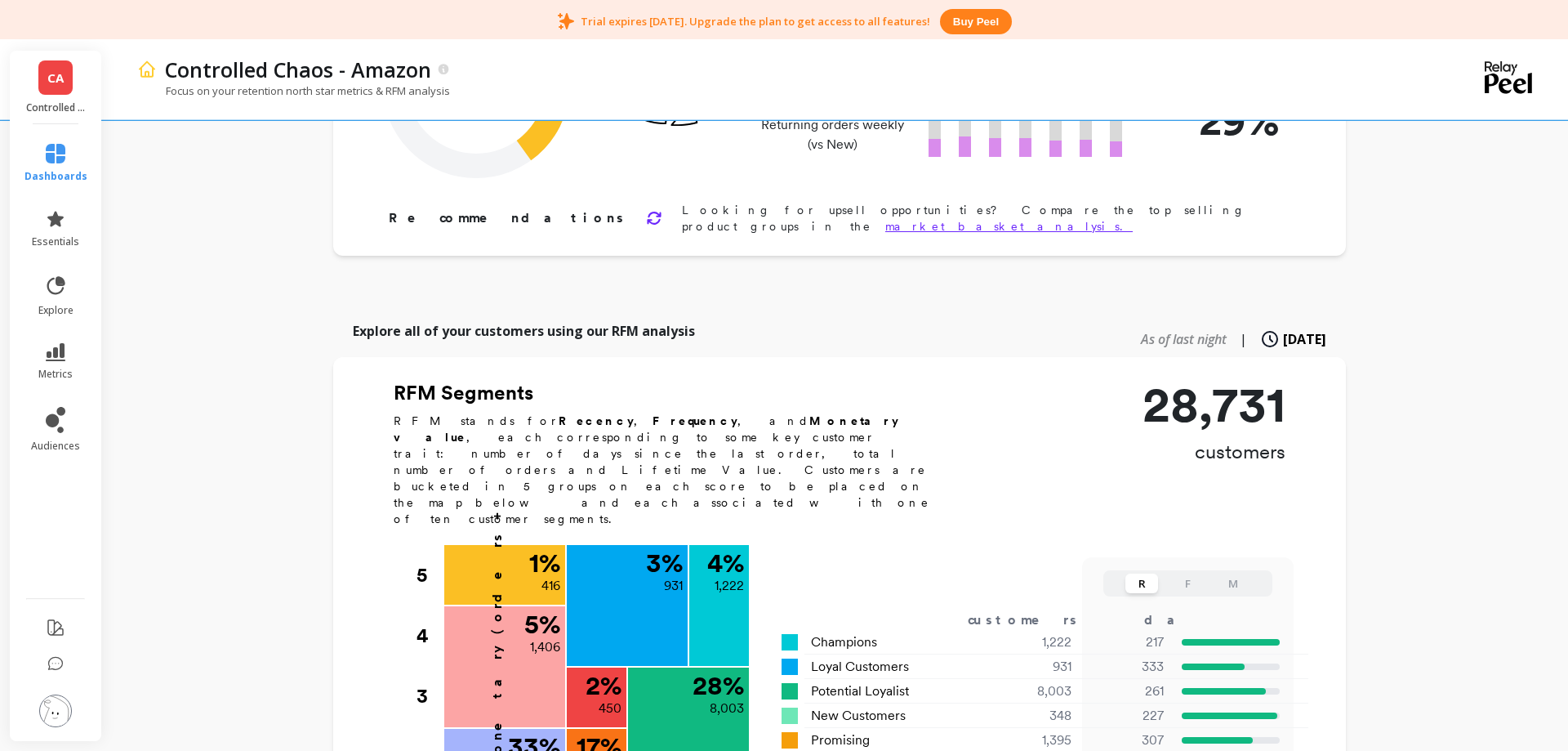
scroll to position [0, 0]
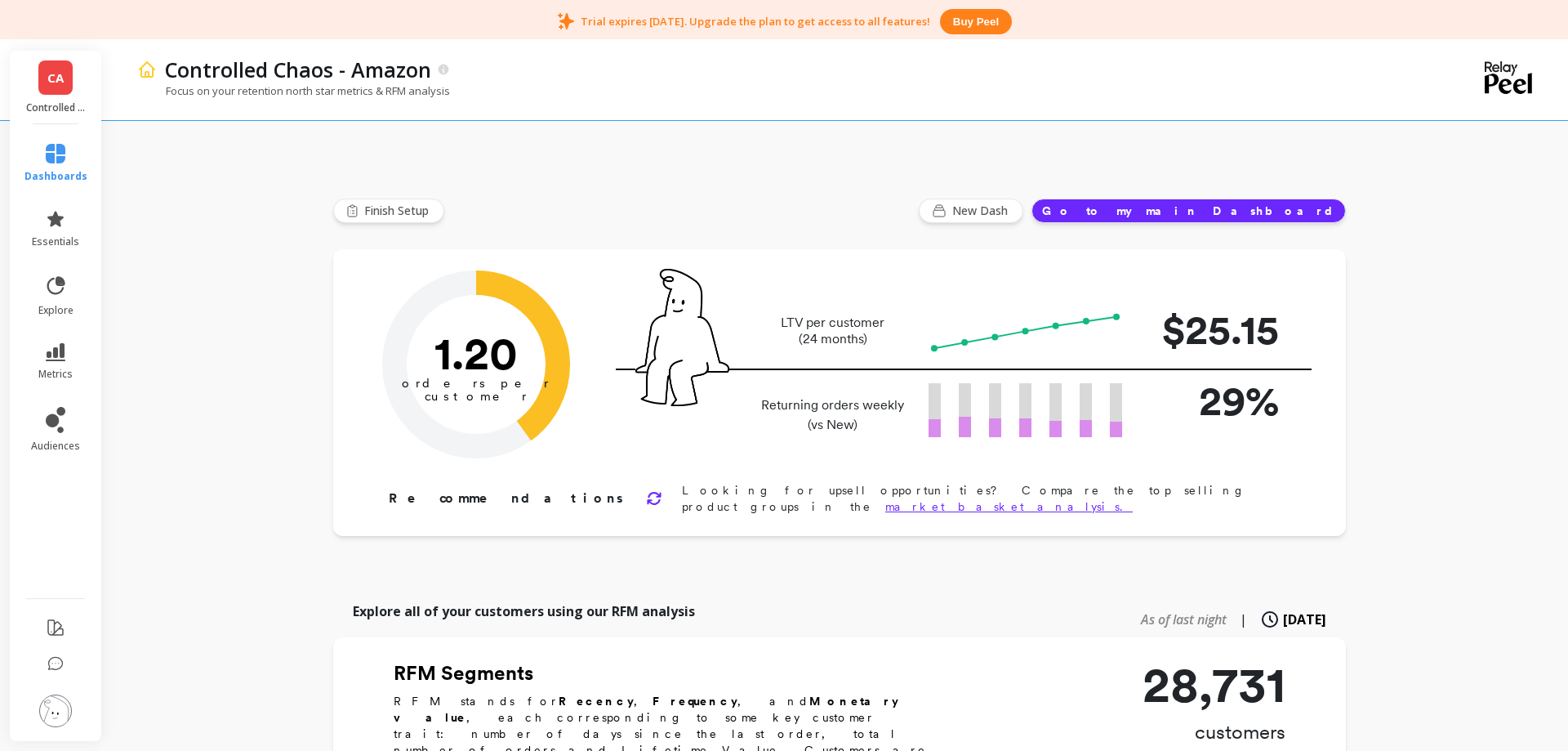
click at [1293, 211] on button "Go to my main Dashboard" at bounding box center [1188, 211] width 314 height 24
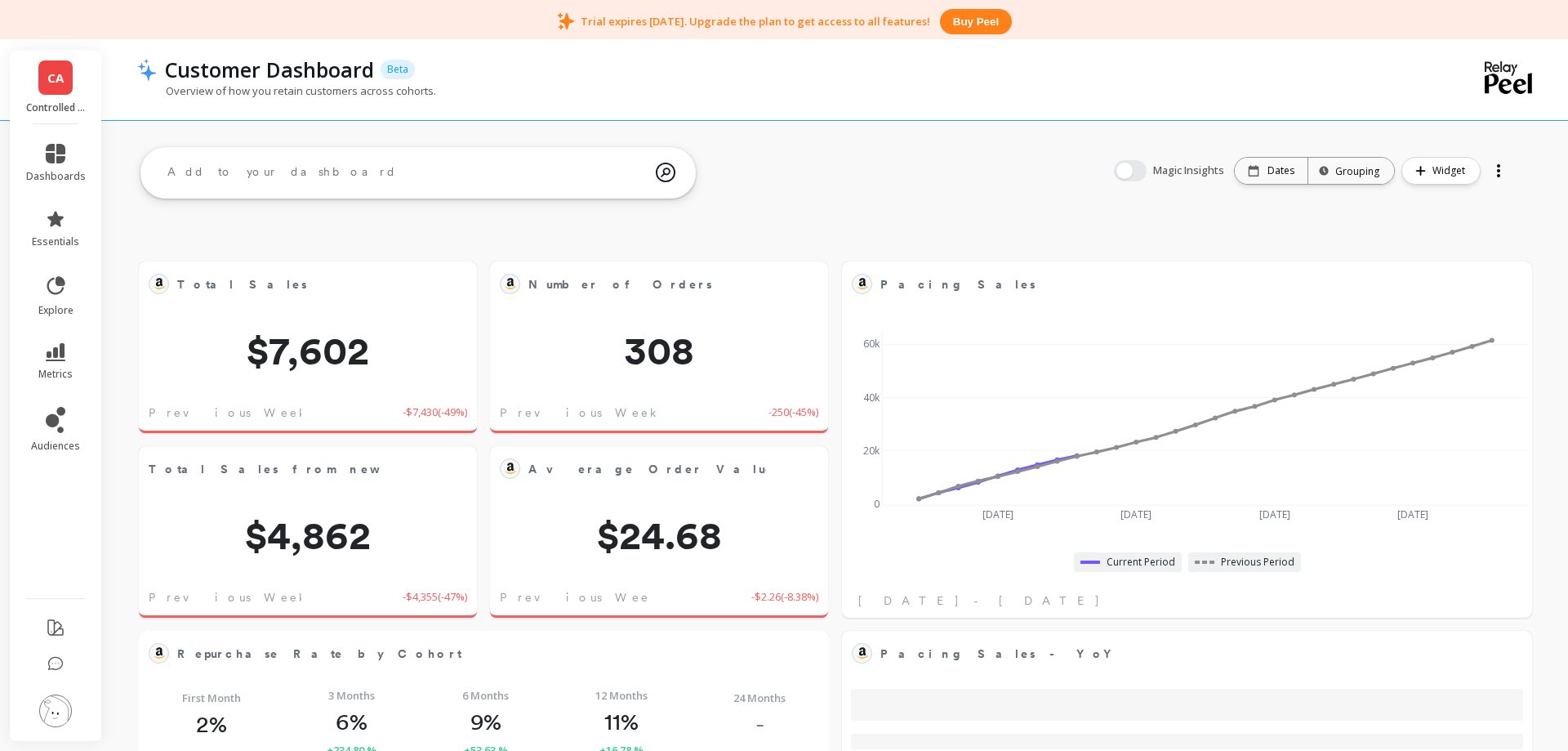
scroll to position [449, 656]
click at [1282, 175] on p "Dates" at bounding box center [1280, 170] width 27 height 13
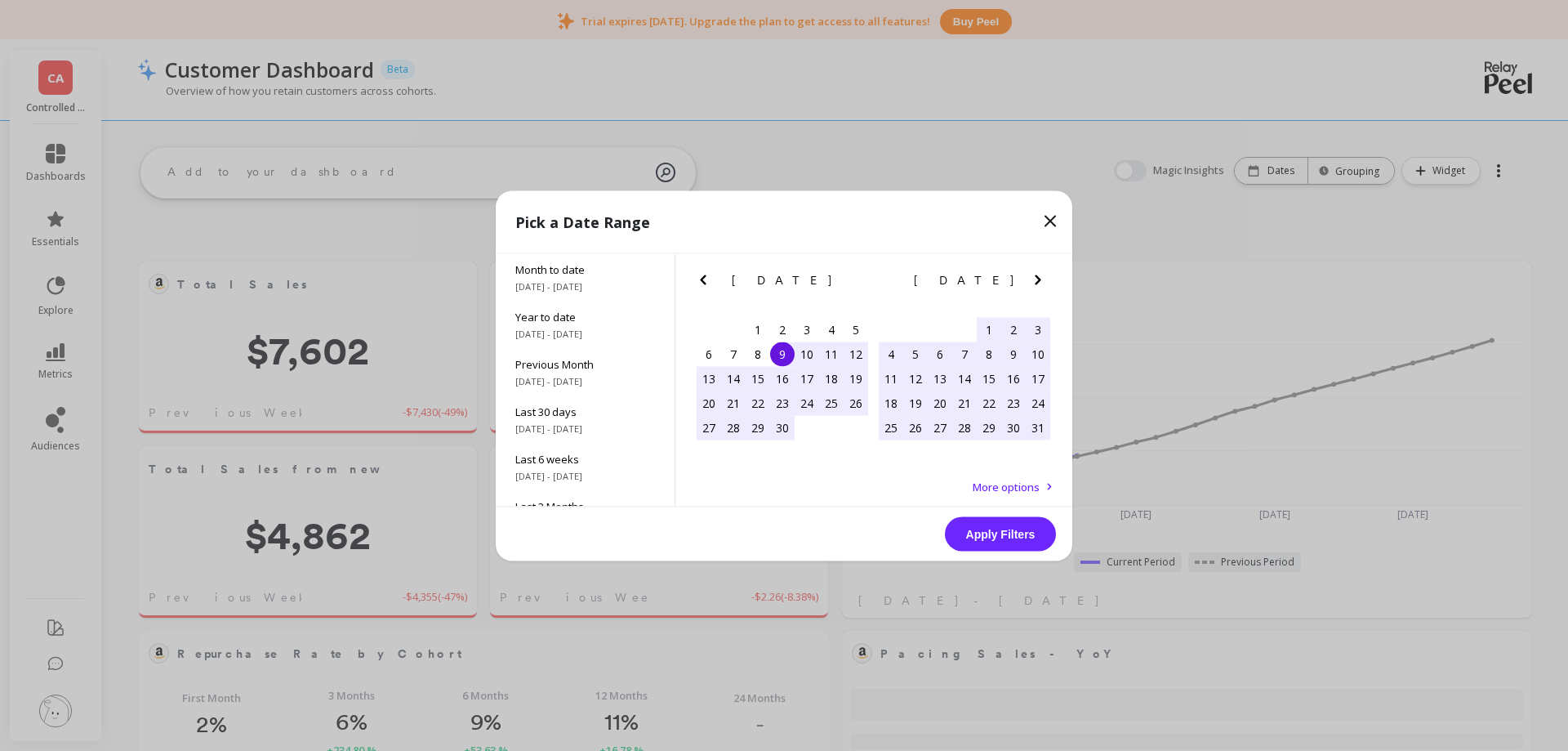
click at [1045, 221] on icon at bounding box center [1050, 220] width 20 height 20
